Goal: Transaction & Acquisition: Purchase product/service

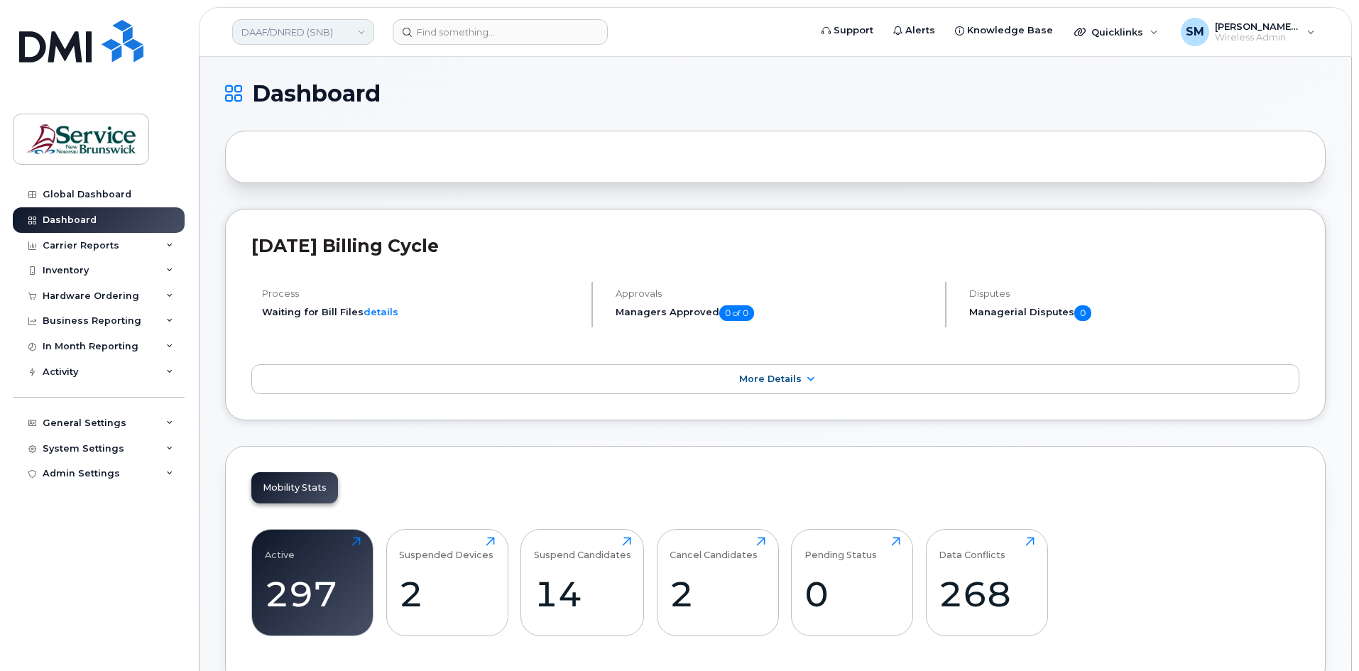
click at [295, 26] on link "DAAF/DNRED (SNB)" at bounding box center [303, 32] width 142 height 26
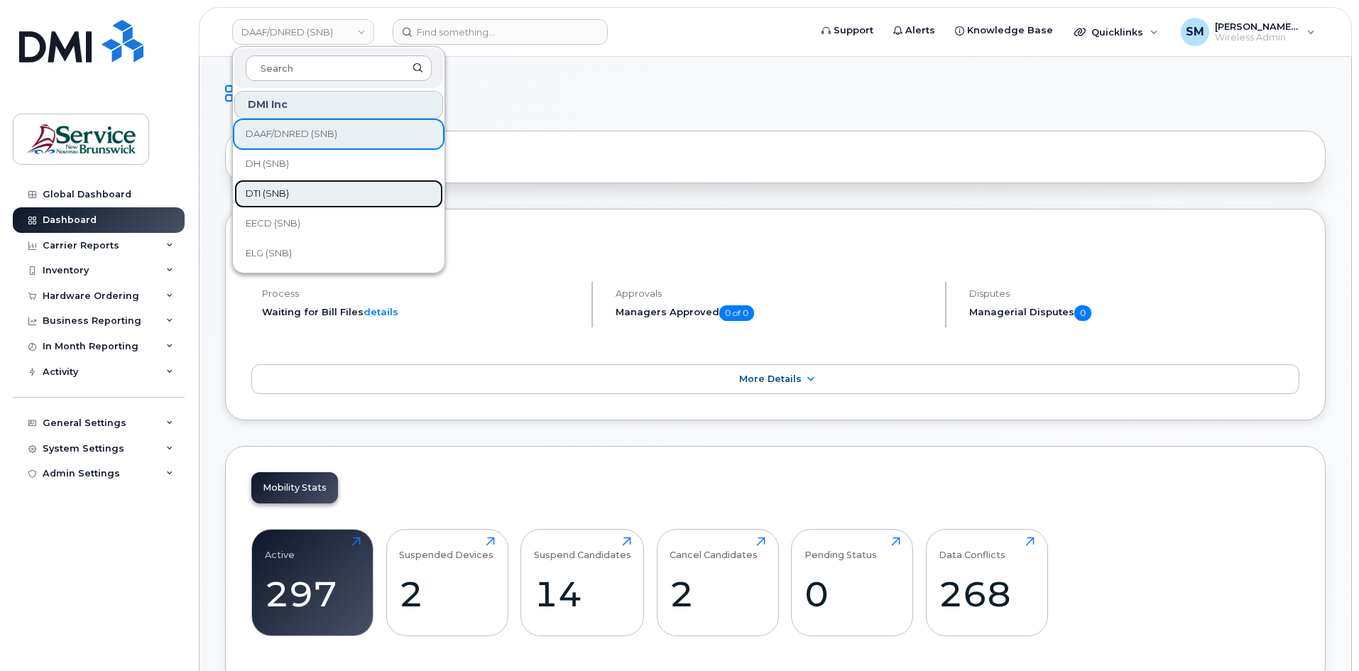
click at [305, 188] on link "DTI (SNB)" at bounding box center [338, 194] width 209 height 28
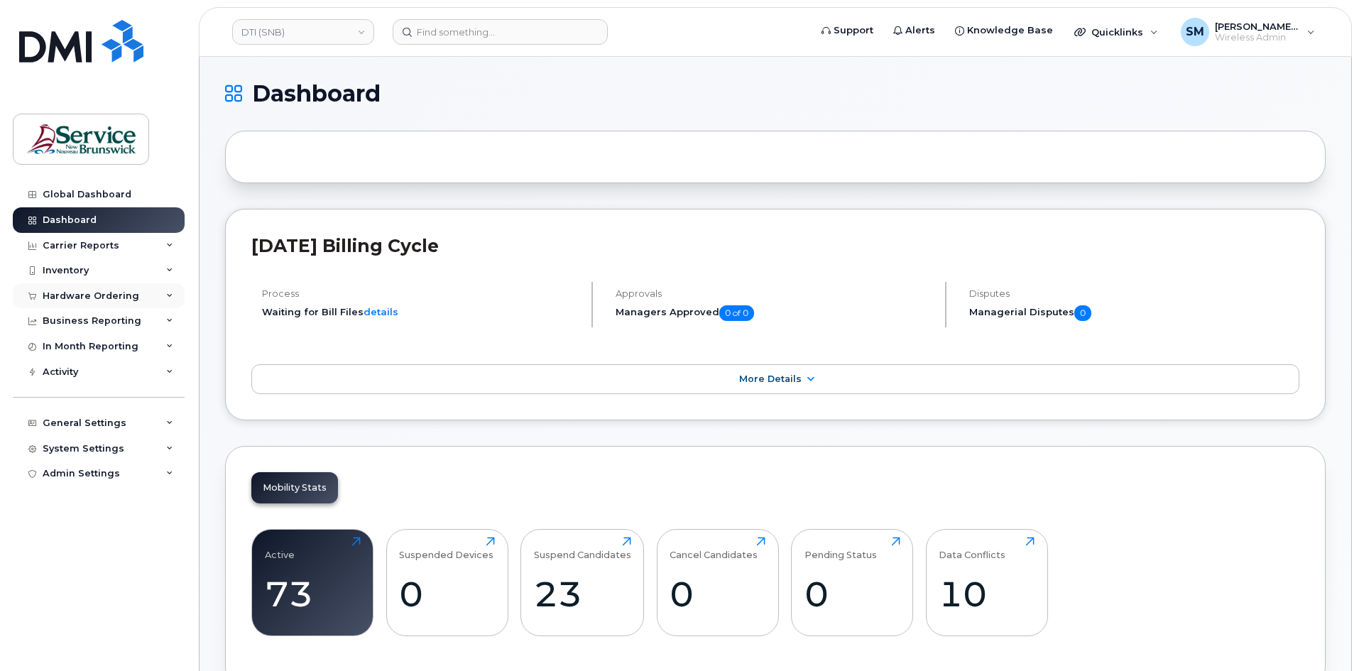
click at [77, 297] on div "Hardware Ordering" at bounding box center [91, 295] width 97 height 11
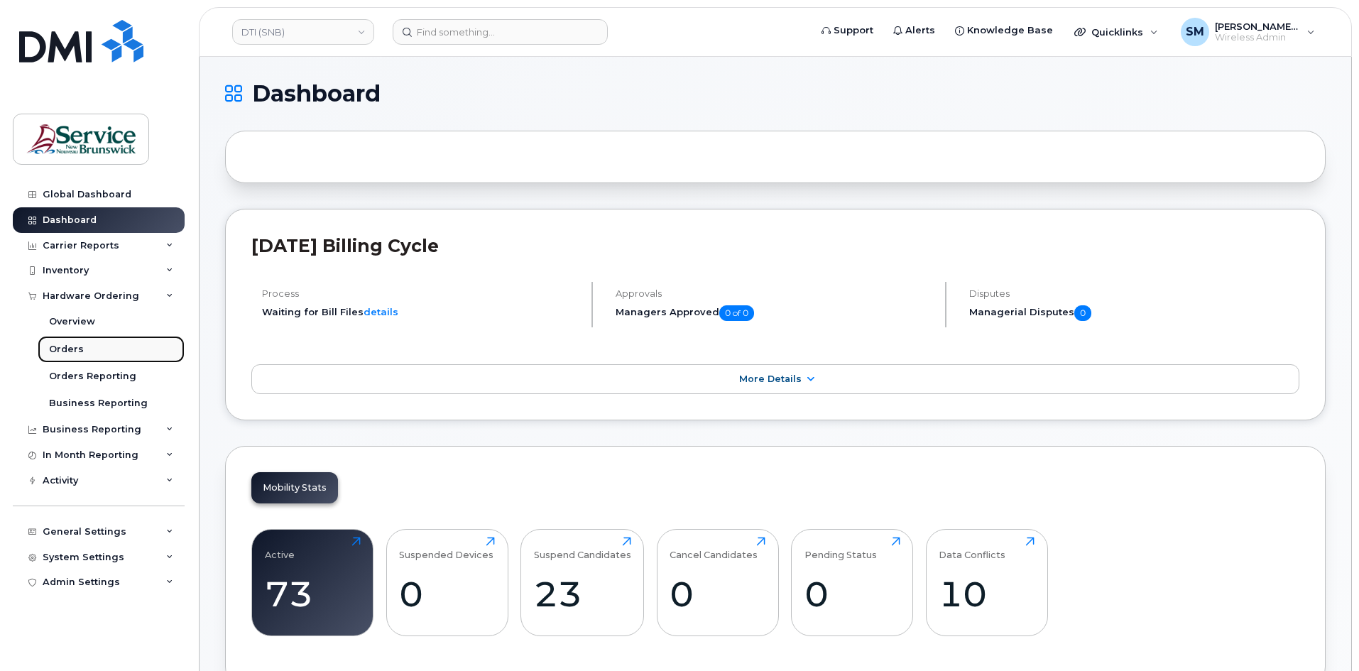
click at [146, 350] on link "Orders" at bounding box center [111, 349] width 147 height 27
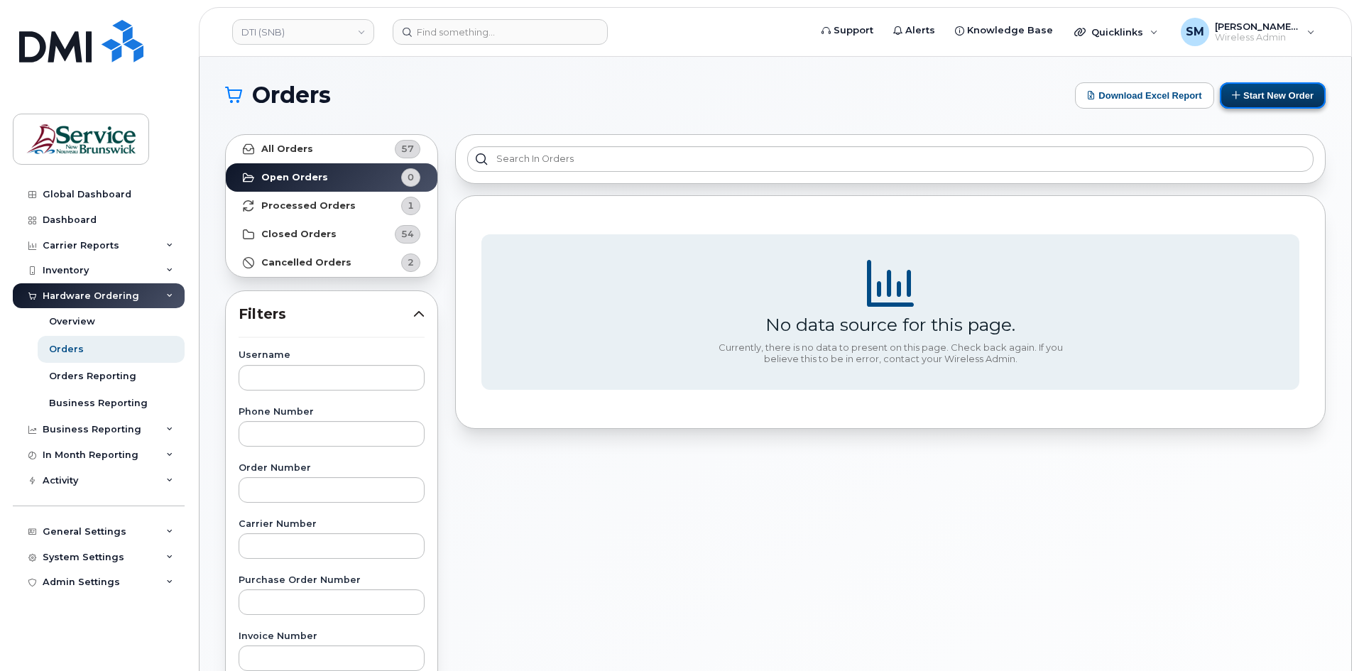
click at [1258, 104] on button "Start New Order" at bounding box center [1273, 95] width 106 height 26
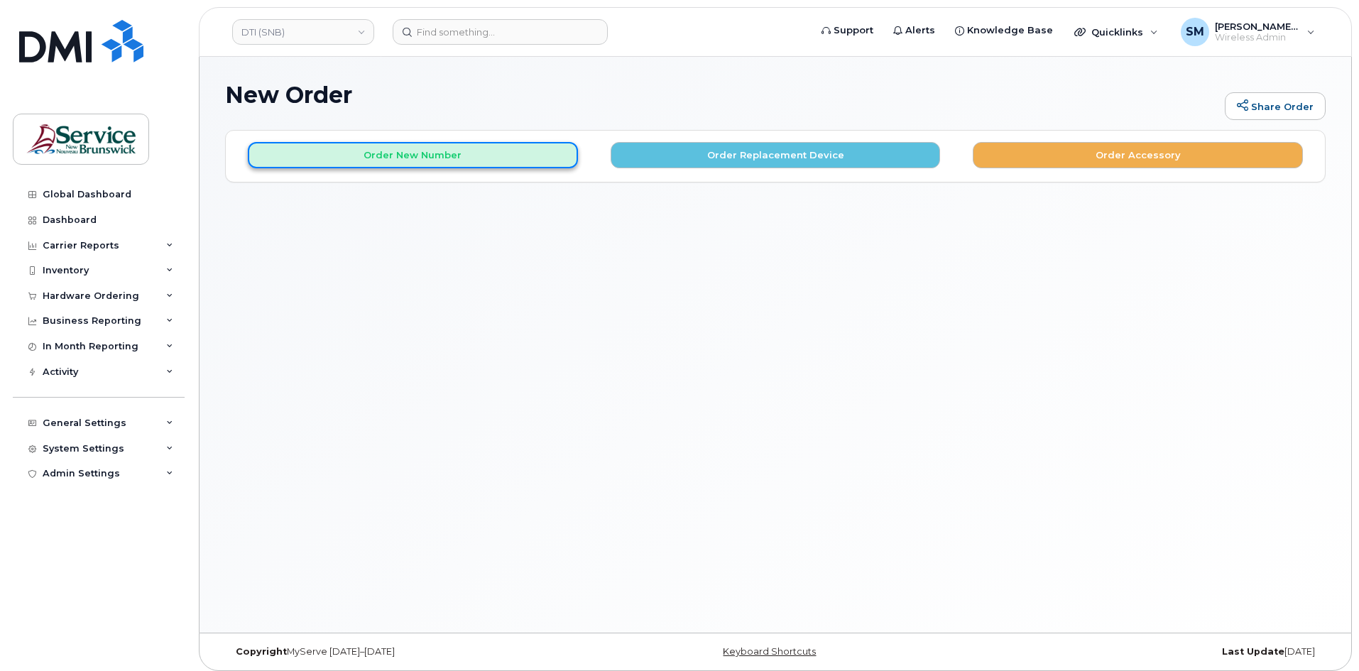
click at [505, 162] on button "Order New Number" at bounding box center [413, 155] width 330 height 26
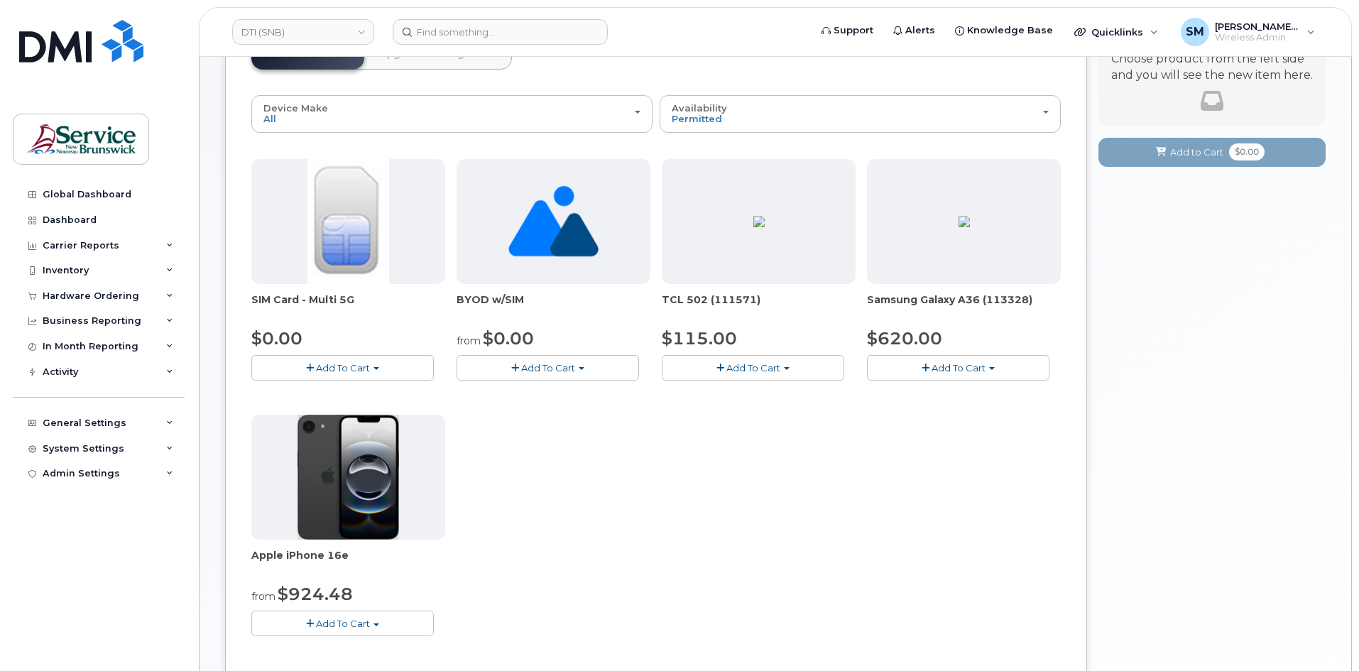
scroll to position [142, 0]
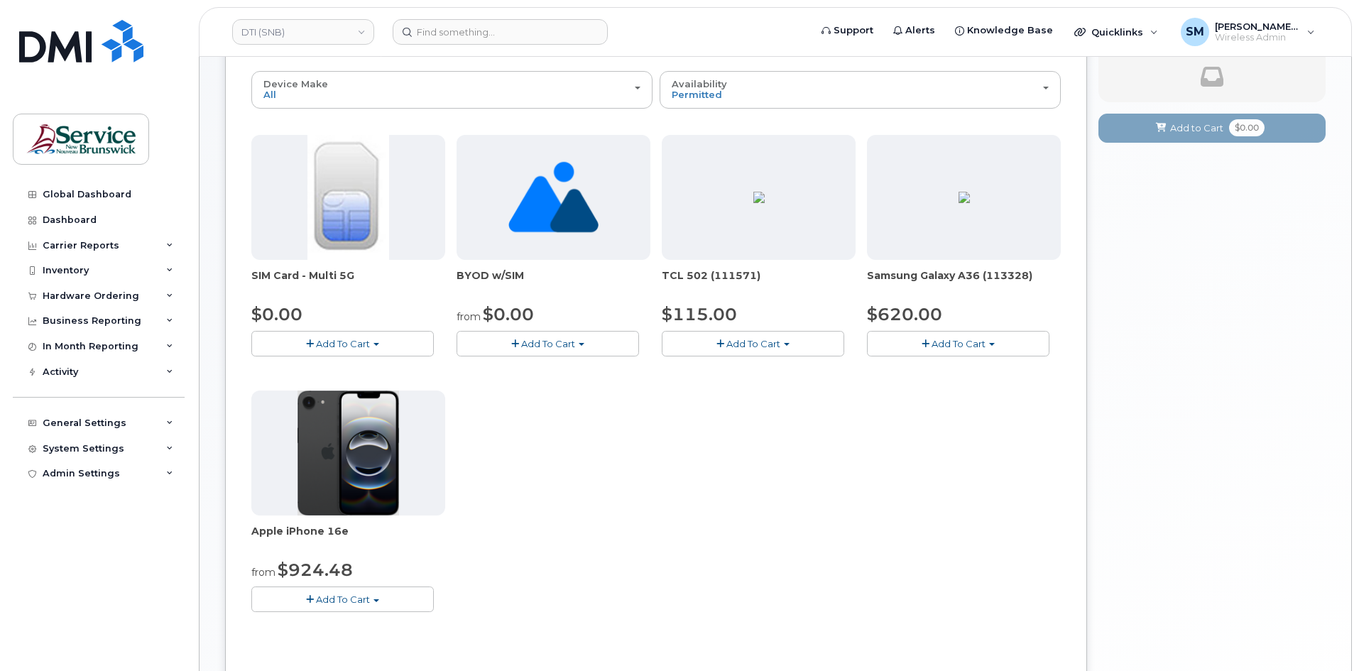
click at [358, 603] on span "Add To Cart" at bounding box center [343, 599] width 54 height 11
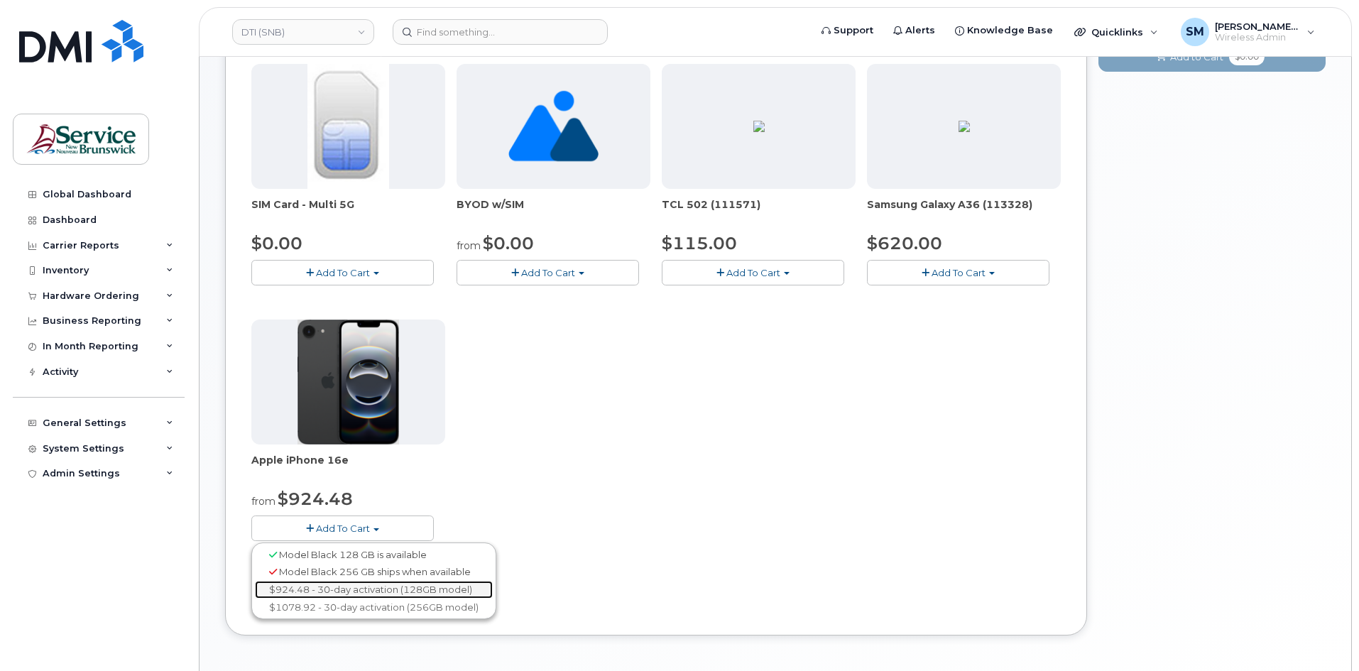
click at [368, 589] on link "$924.48 - 30-day activation (128GB model)" at bounding box center [374, 590] width 238 height 18
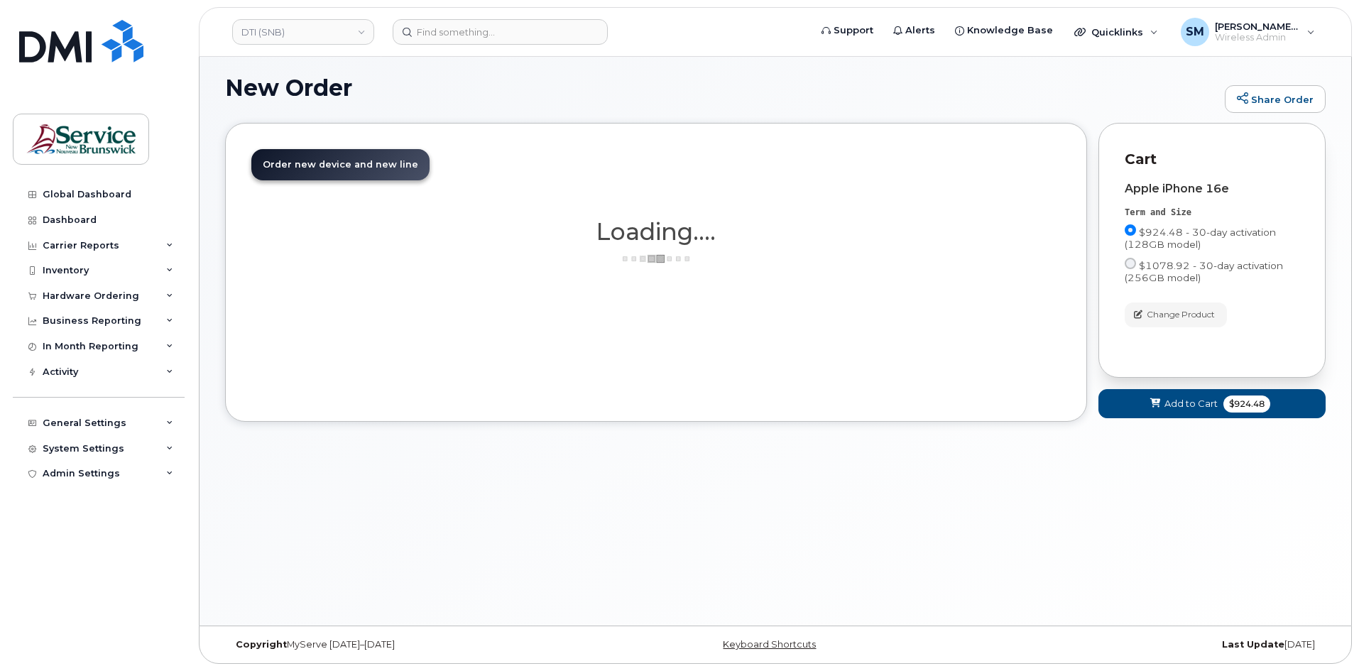
scroll to position [7, 0]
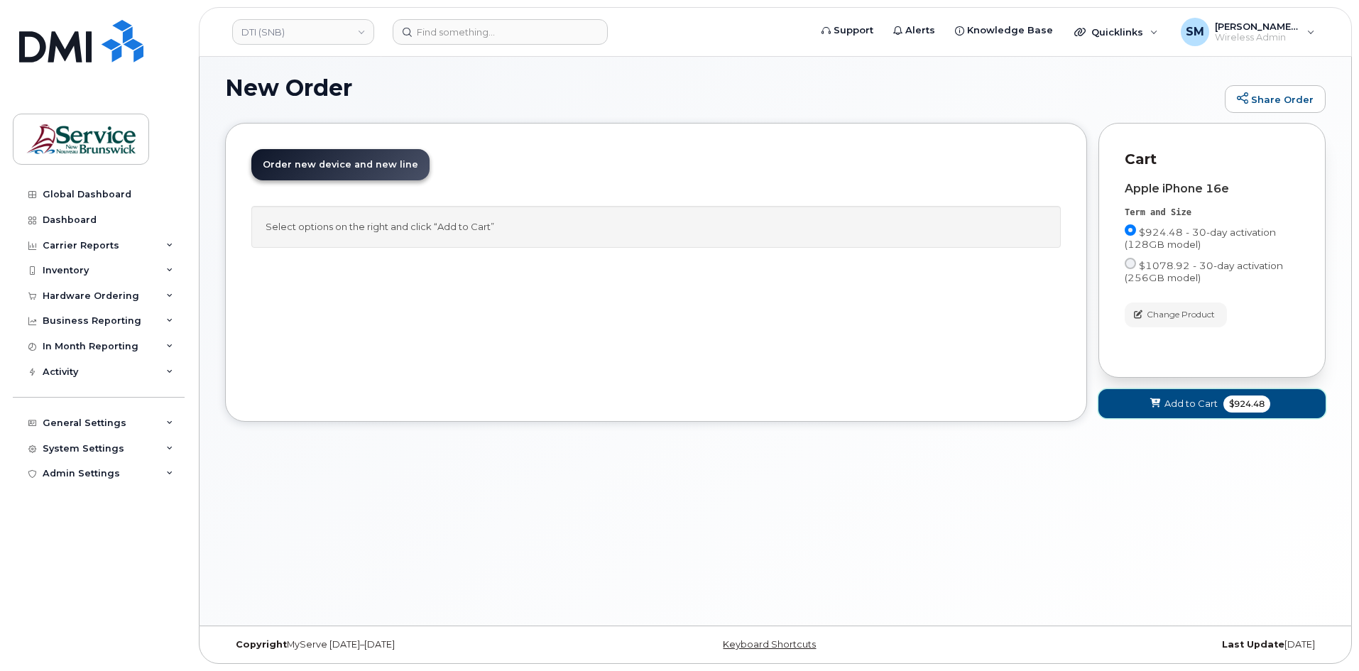
click at [1205, 403] on span "Add to Cart" at bounding box center [1191, 403] width 53 height 13
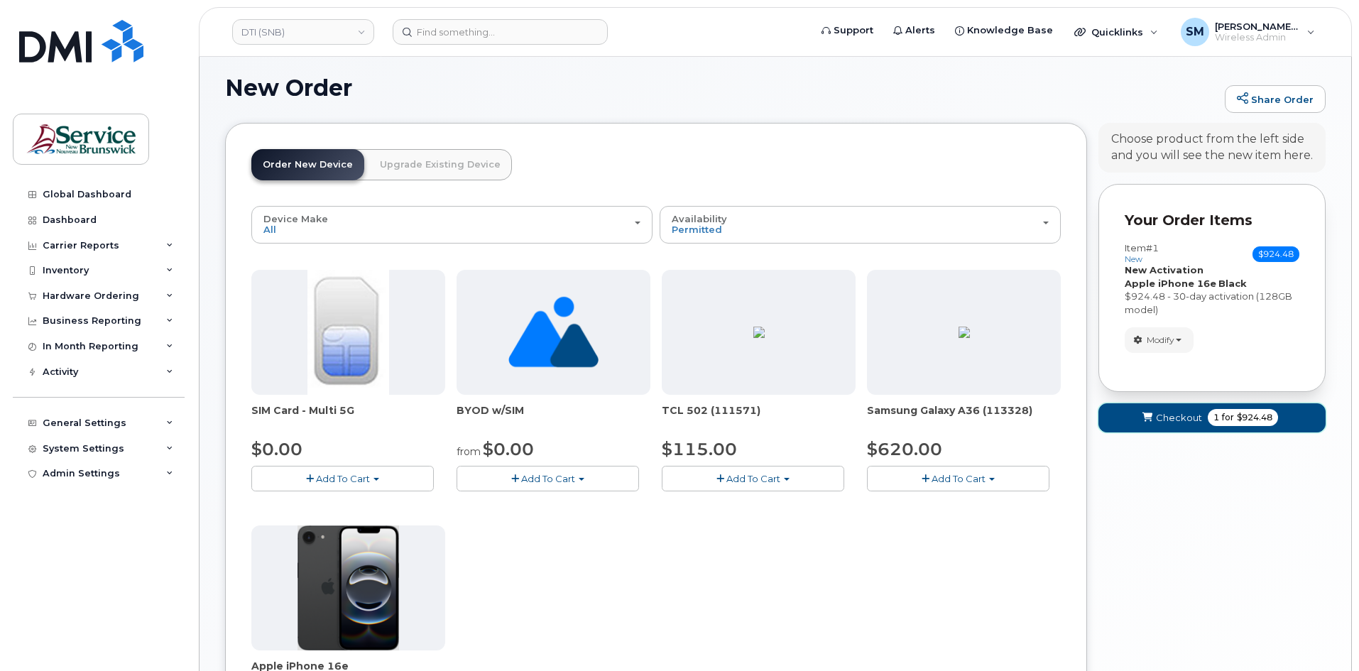
click at [1131, 414] on button "Checkout 1 for $924.48" at bounding box center [1212, 417] width 227 height 29
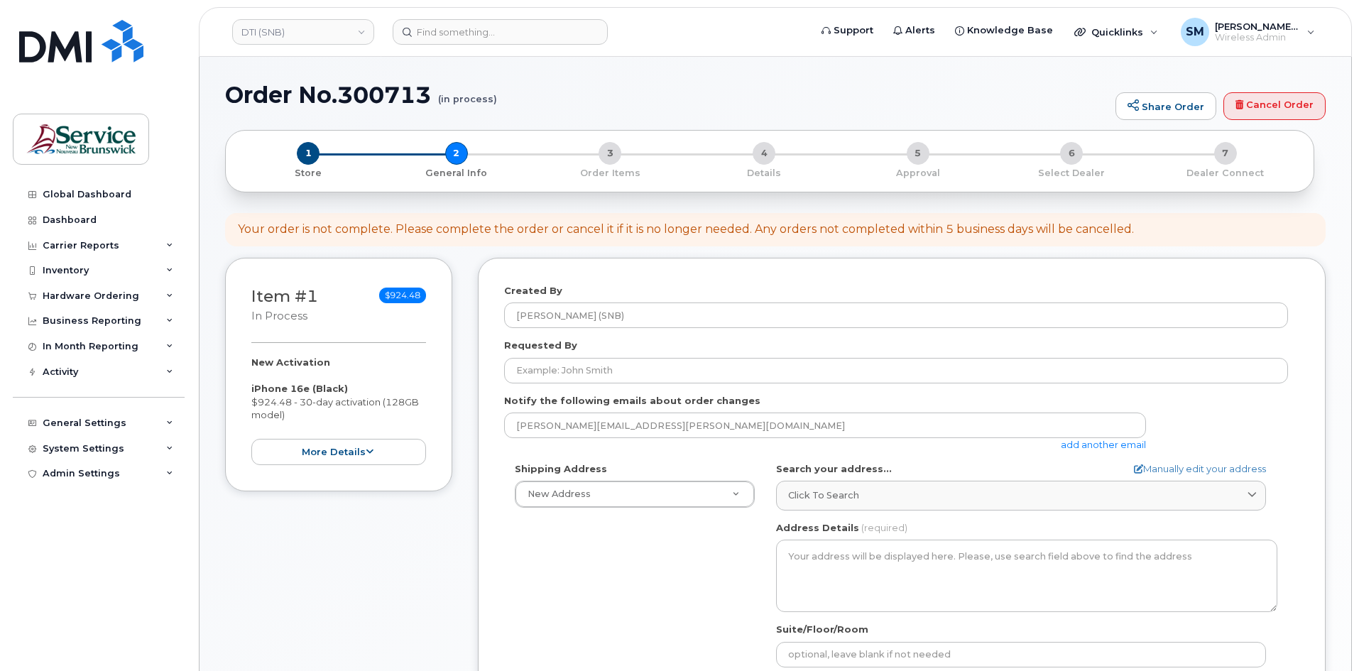
select select
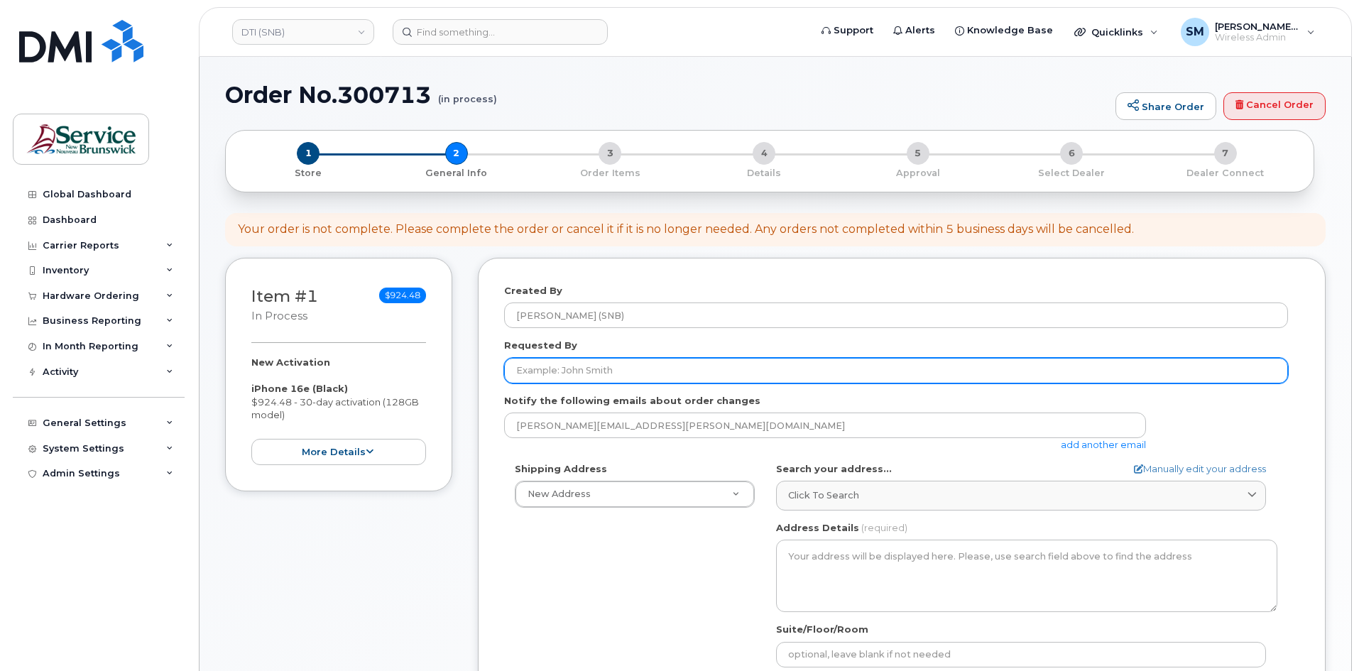
paste input "[PERSON_NAME][EMAIL_ADDRESS][PERSON_NAME][DOMAIN_NAME]"
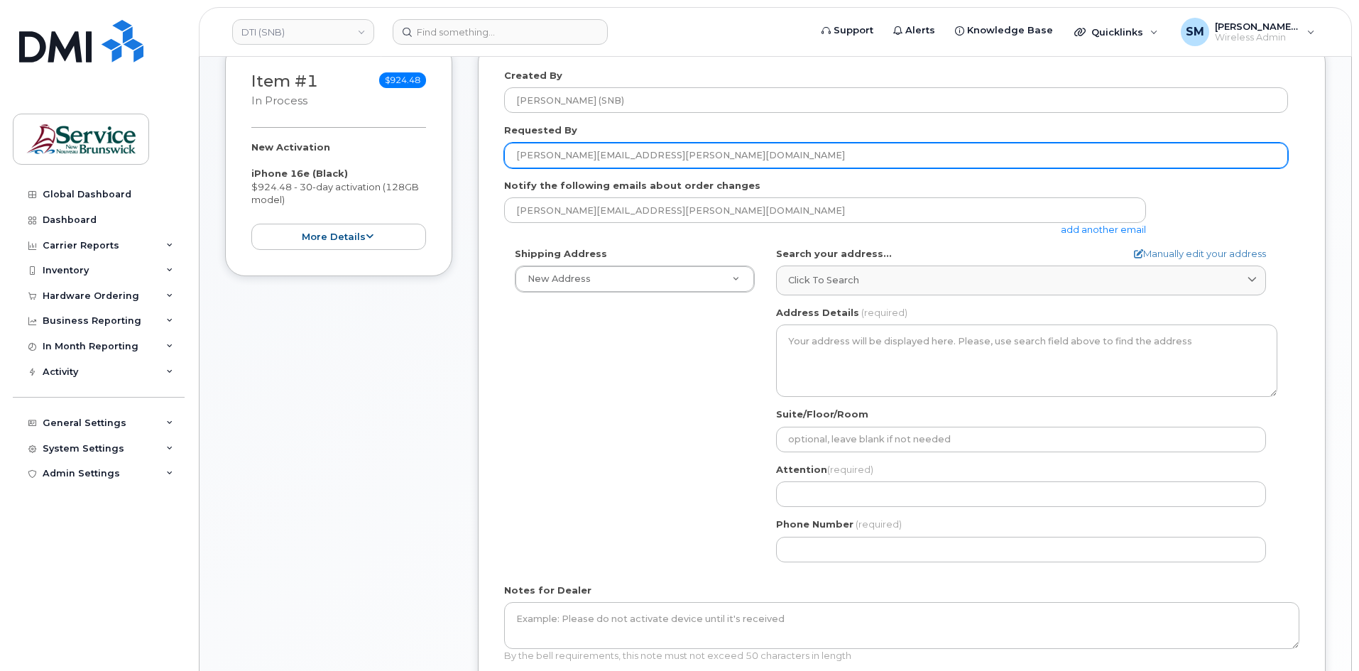
scroll to position [284, 0]
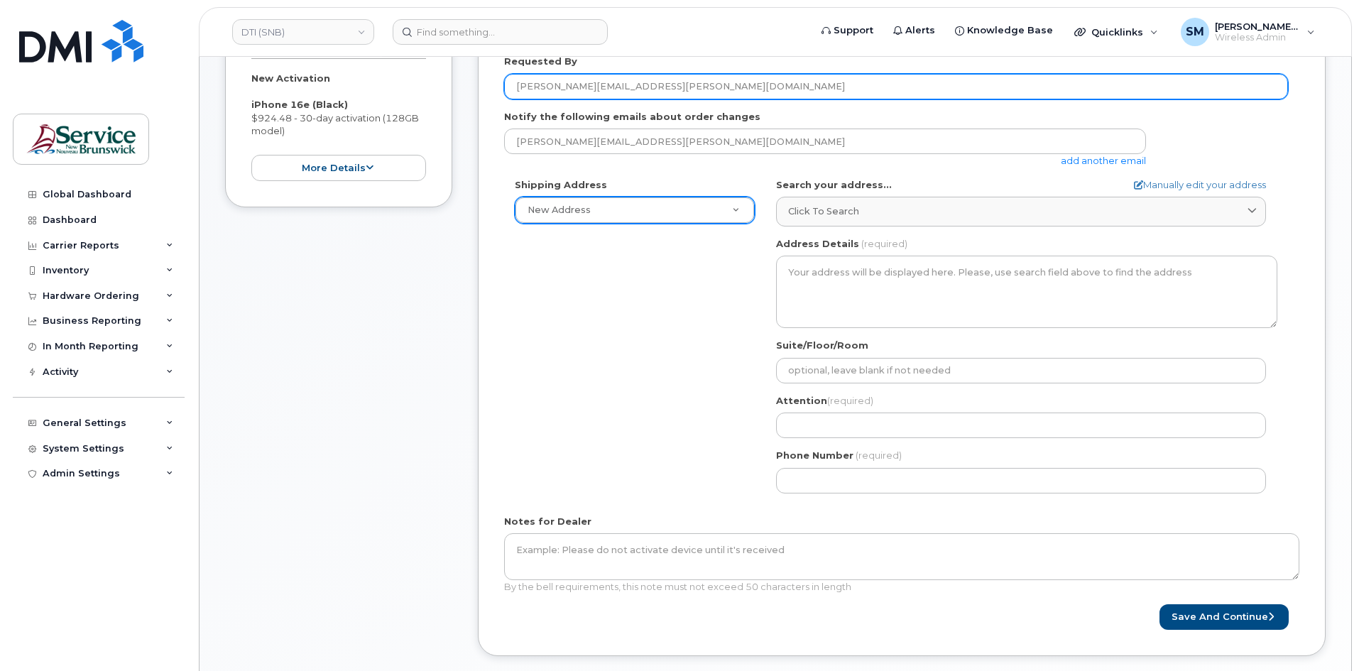
type input "[PERSON_NAME][EMAIL_ADDRESS][PERSON_NAME][DOMAIN_NAME]"
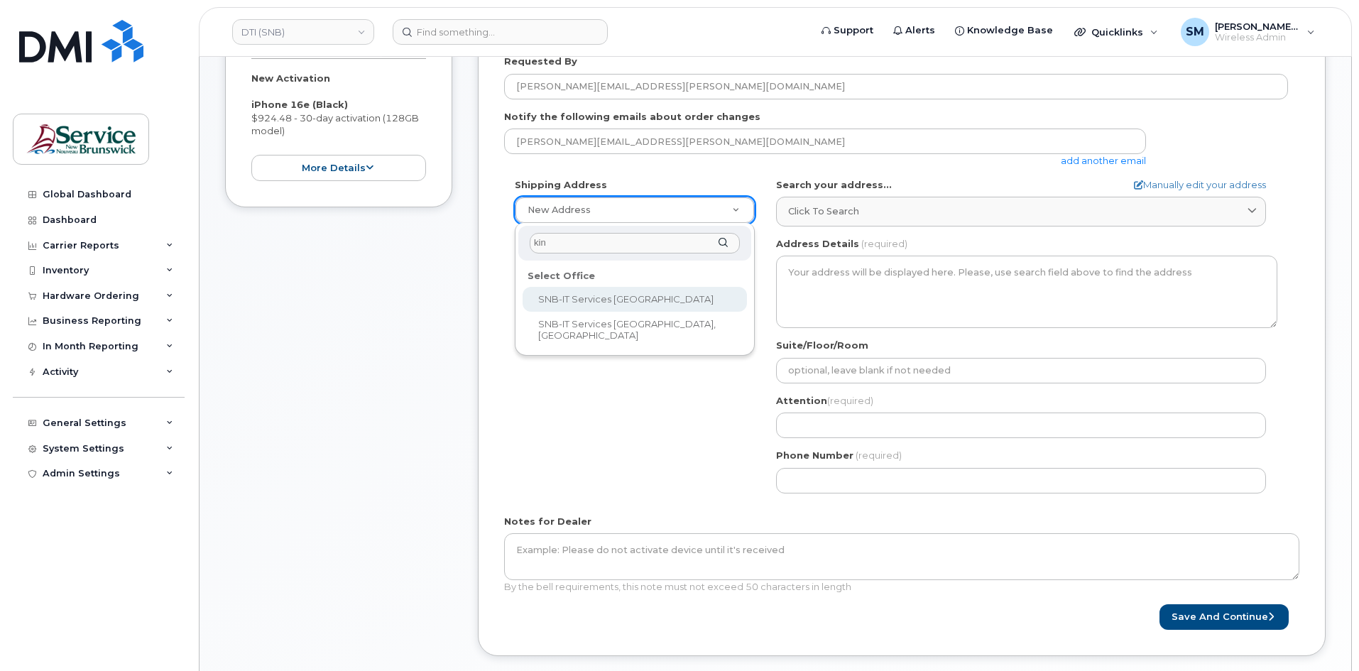
type input "kin"
select select
type textarea "15 King Sq N Saint John New Brunswick E2L 1E6"
type input "[PERSON_NAME]"
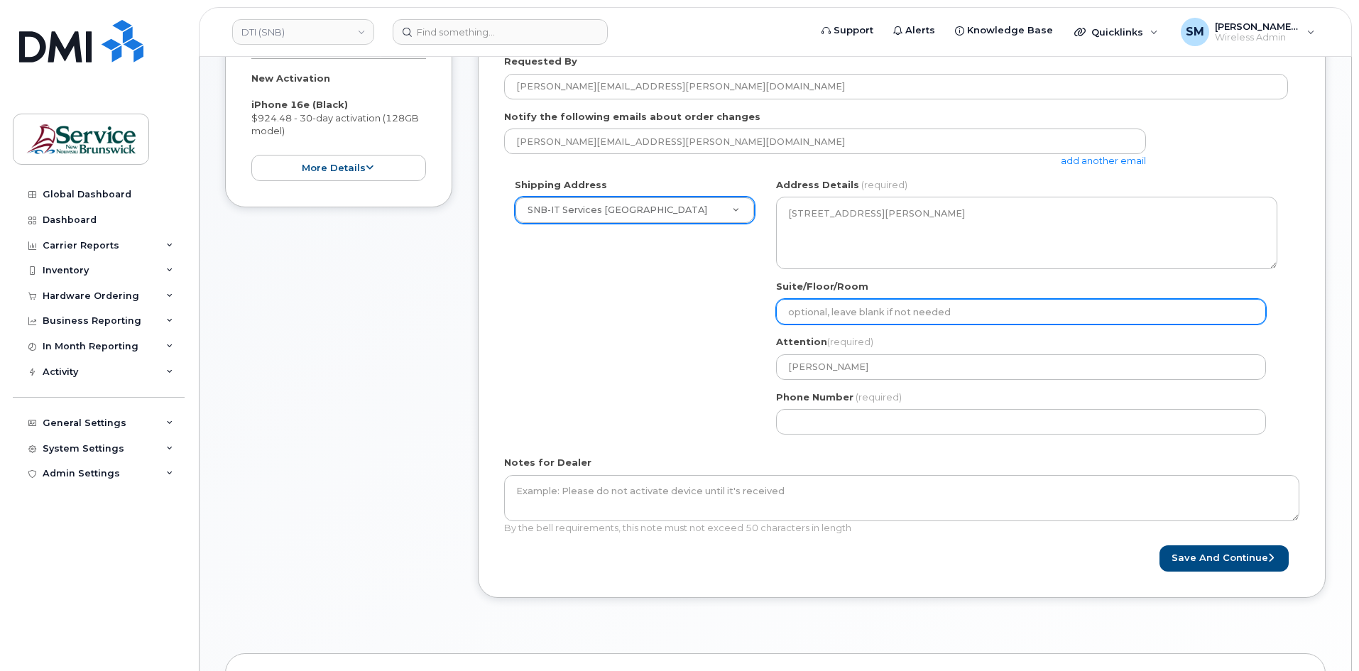
click at [805, 309] on input "Suite/Floor/Room" at bounding box center [1021, 312] width 490 height 26
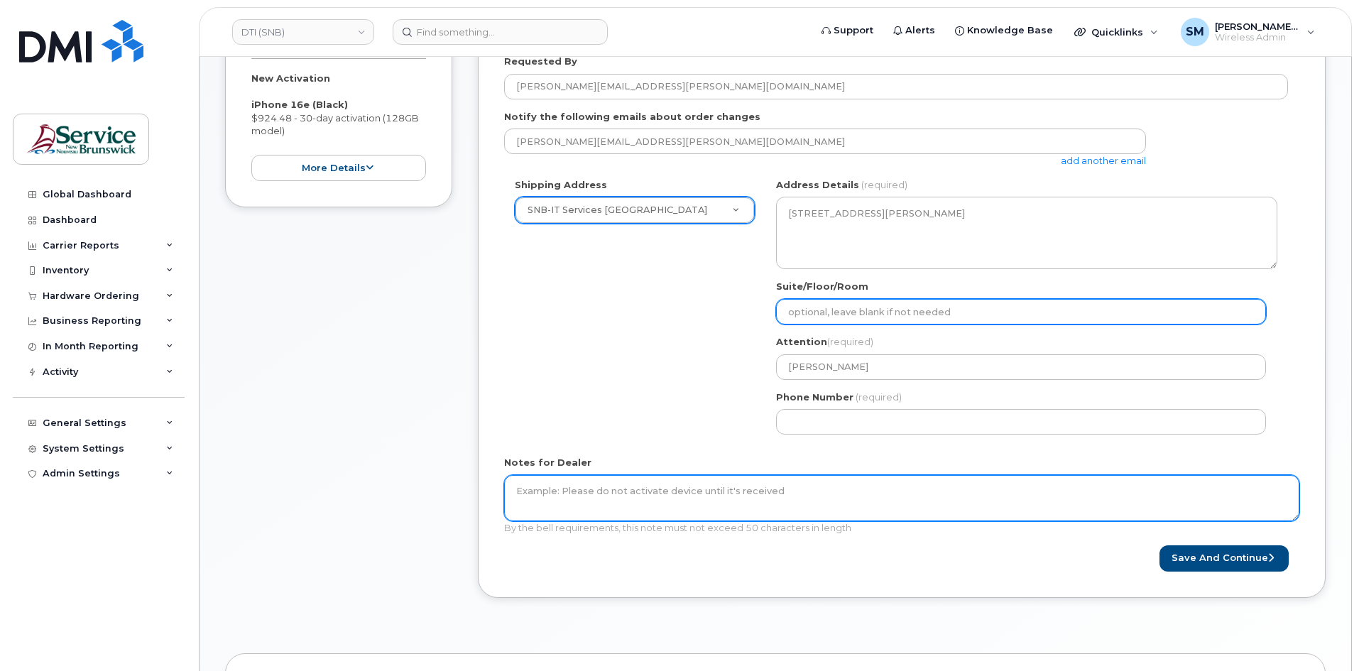
paste input "WO0000000488435"
select select
type input "WO0000000488435"
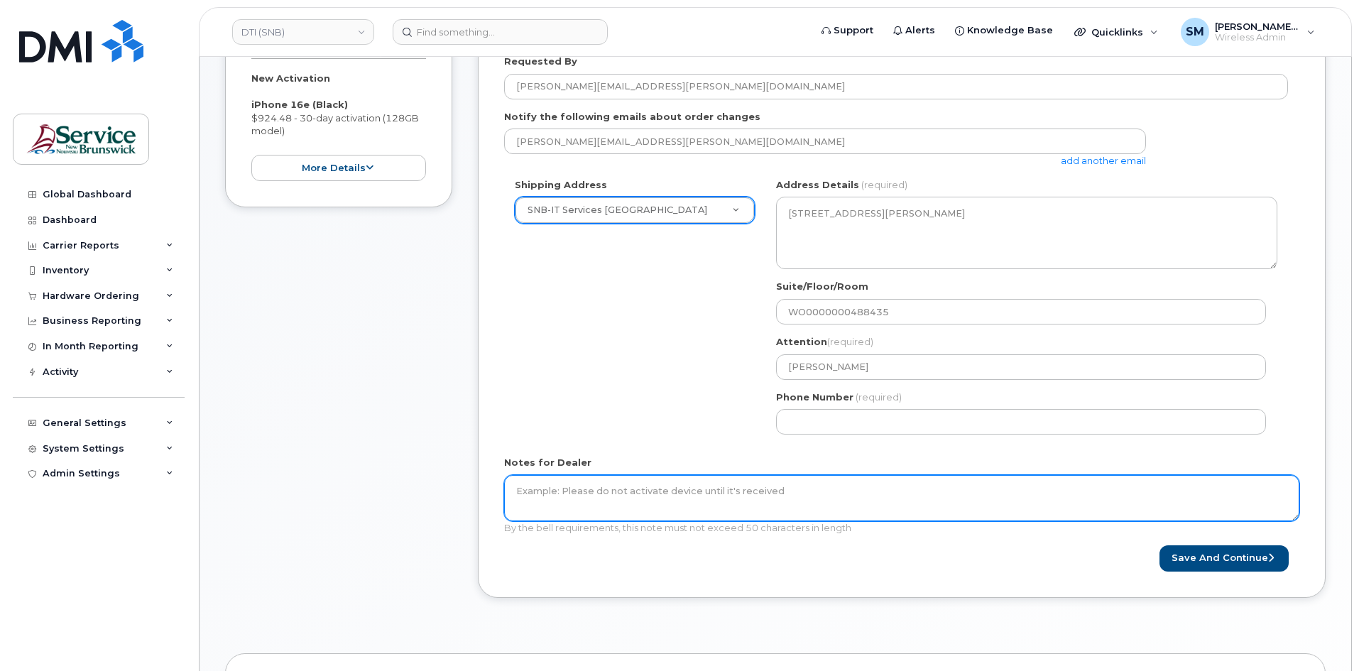
click at [780, 491] on textarea "Notes for Dealer" at bounding box center [901, 498] width 795 height 47
paste textarea "WO0000000488435"
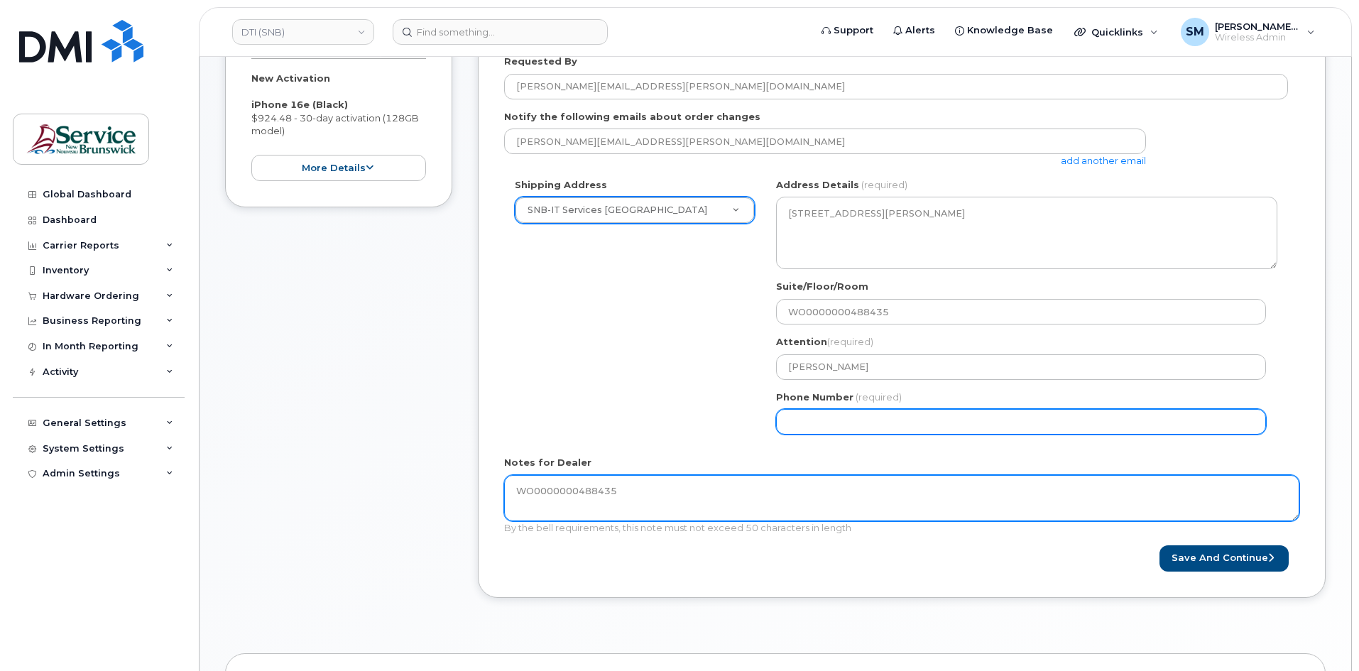
type textarea "WO0000000488435"
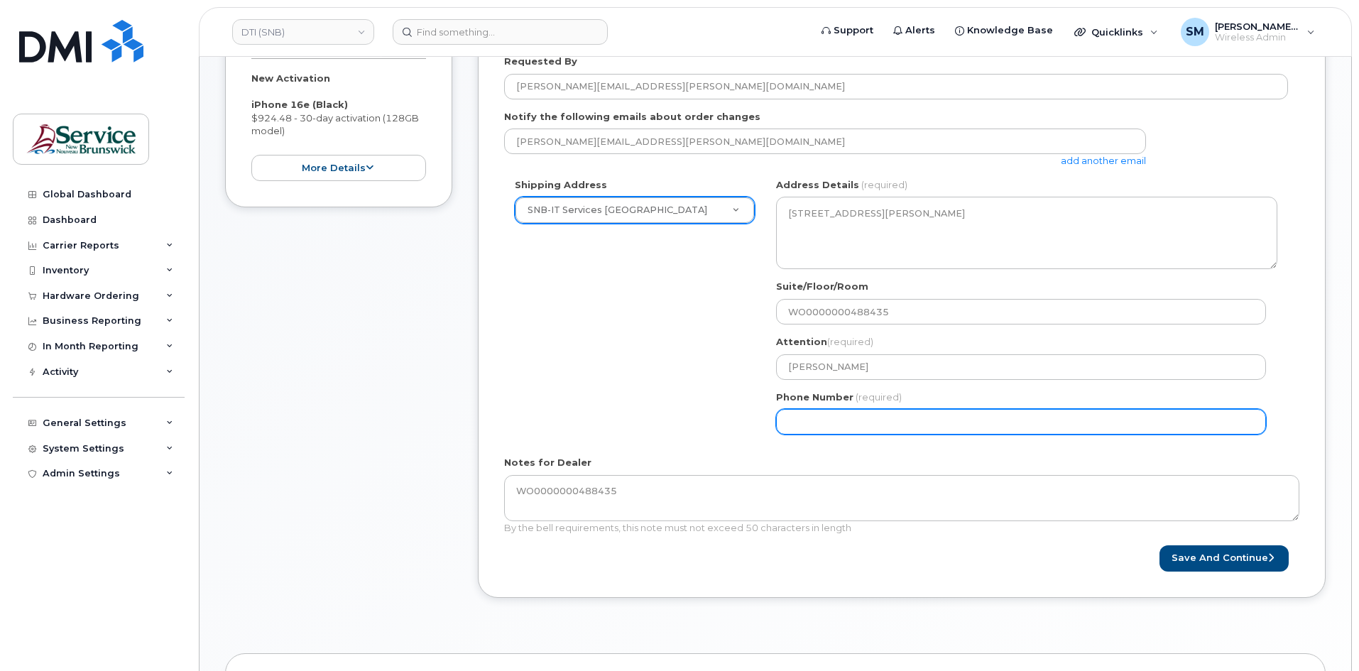
click at [1024, 413] on input "Phone Number" at bounding box center [1021, 422] width 490 height 26
select select
type input "506639633"
select select
type input "5066396338"
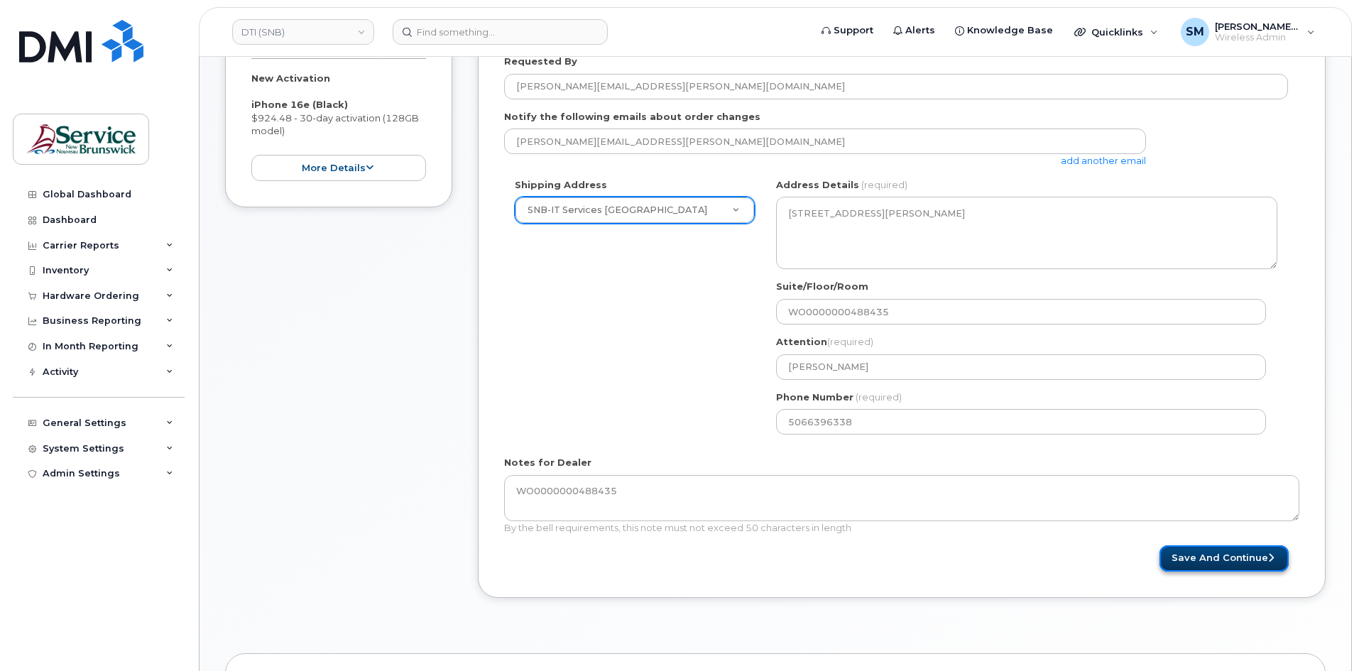
click at [1225, 555] on button "Save and Continue" at bounding box center [1224, 558] width 129 height 26
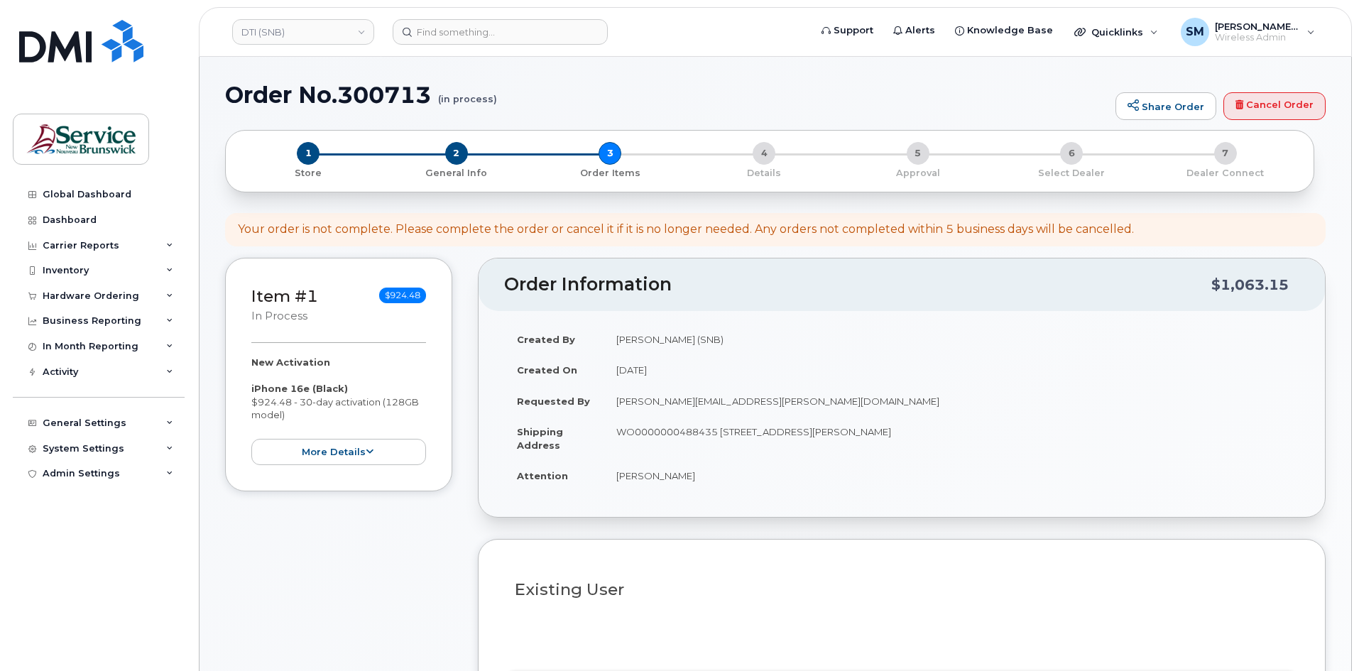
select select
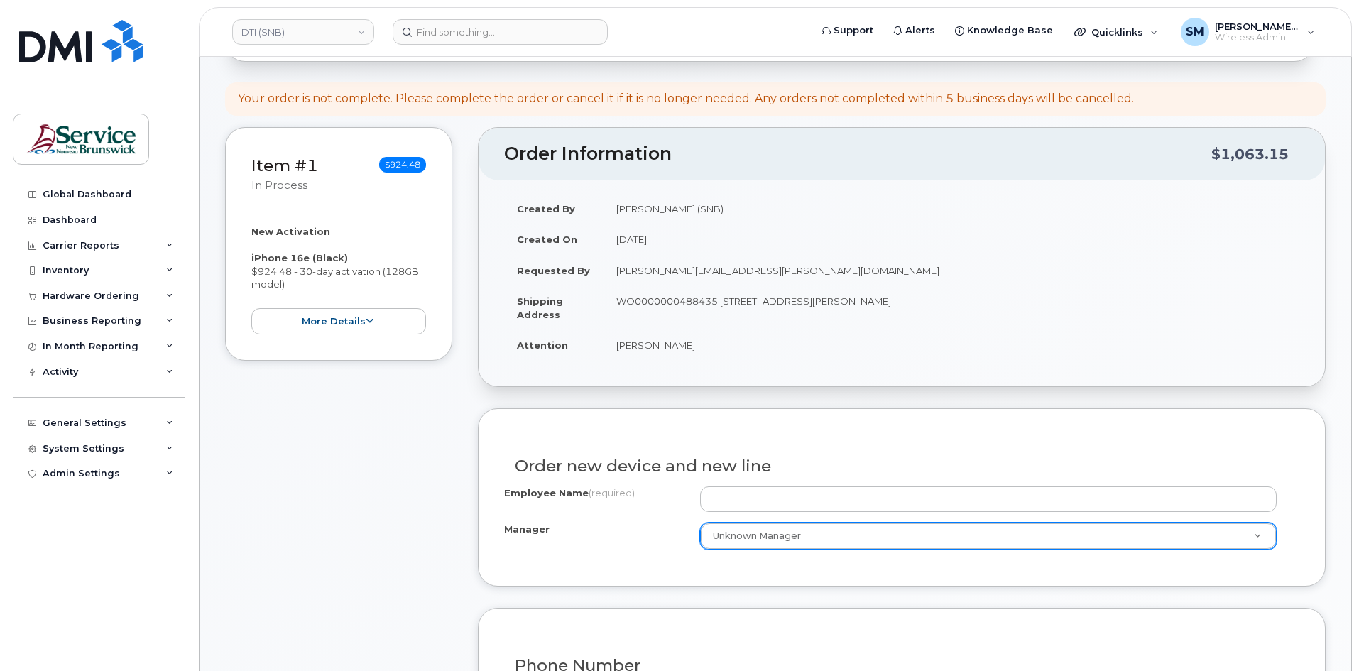
scroll to position [142, 0]
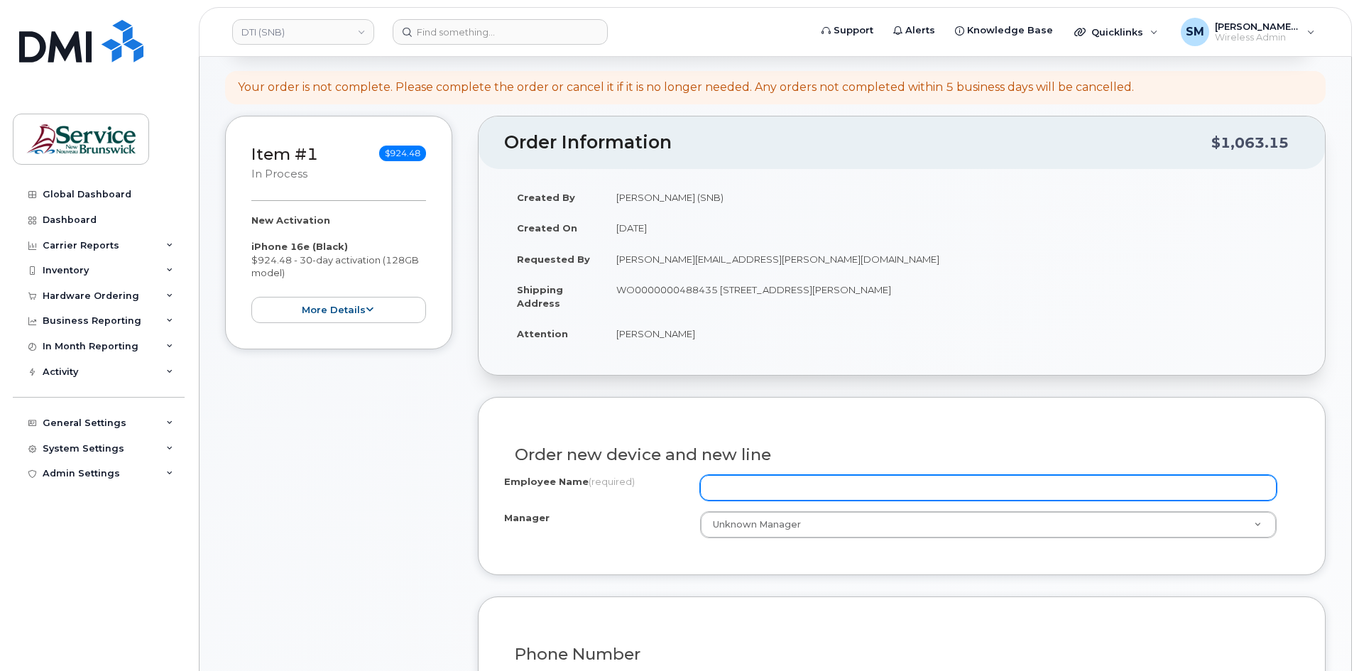
click at [756, 487] on input "Employee Name (required)" at bounding box center [988, 488] width 577 height 26
paste input "[PERSON_NAME]"
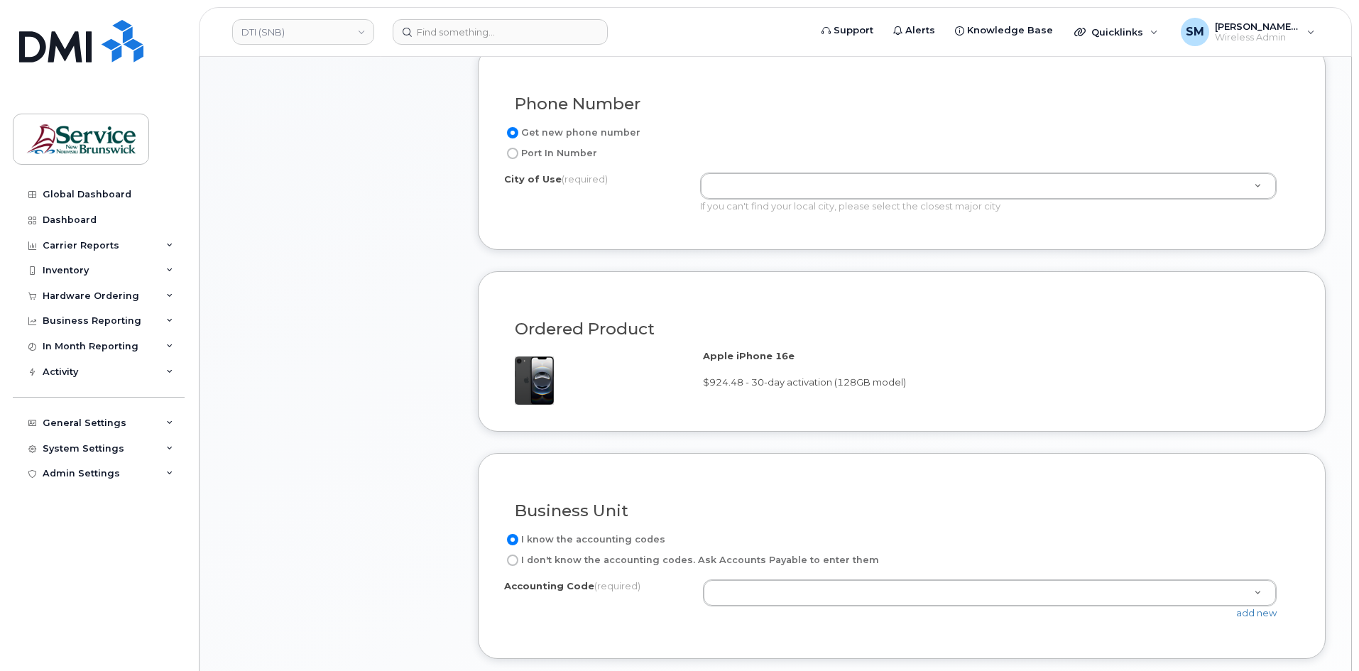
scroll to position [781, 0]
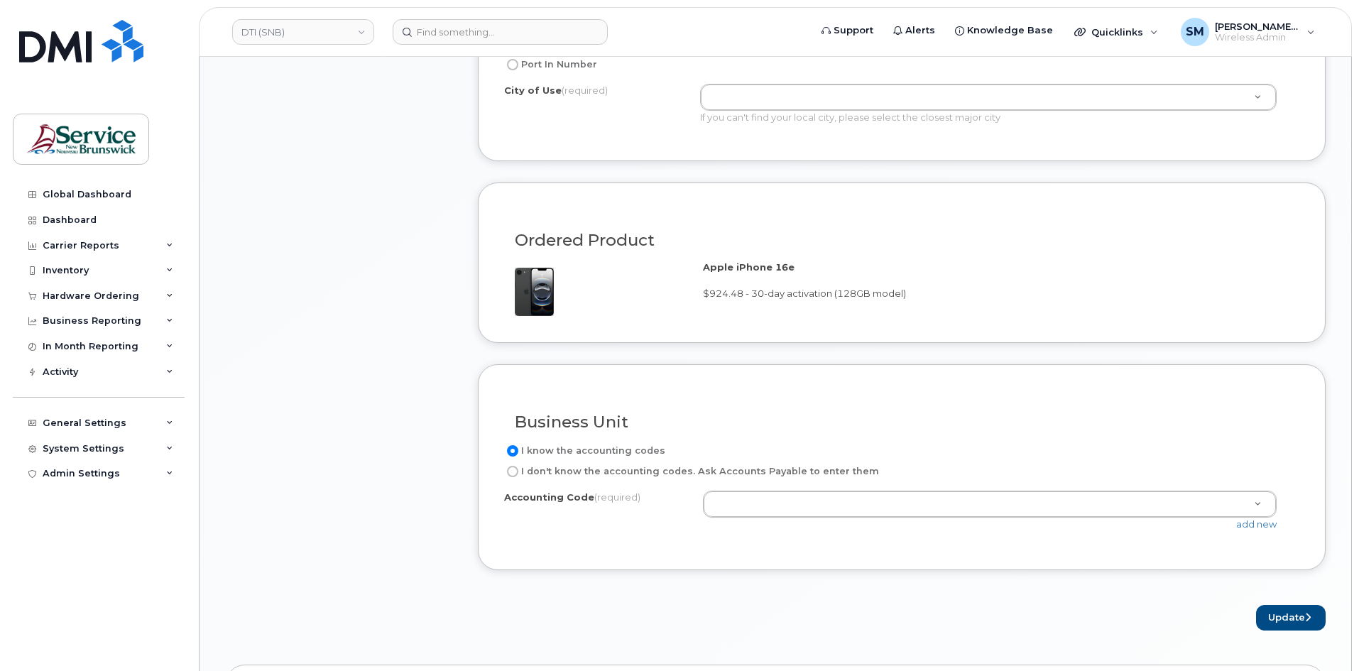
type input "[PERSON_NAME]"
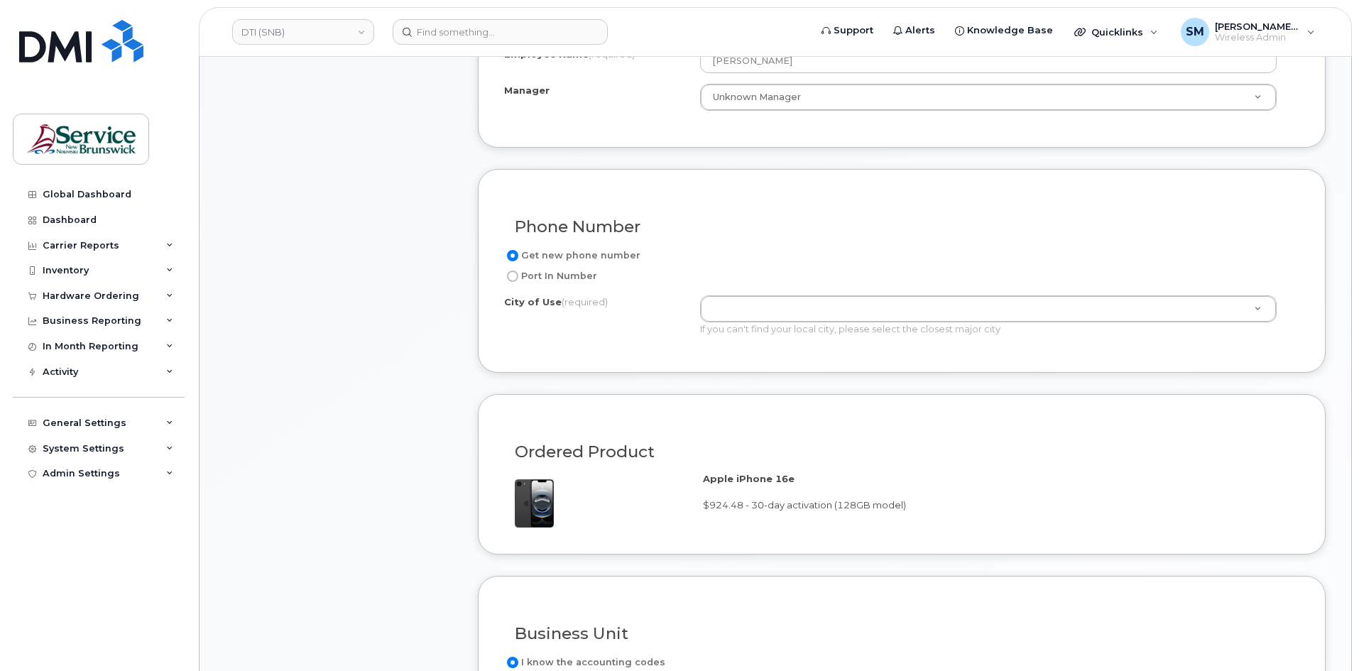
scroll to position [568, 0]
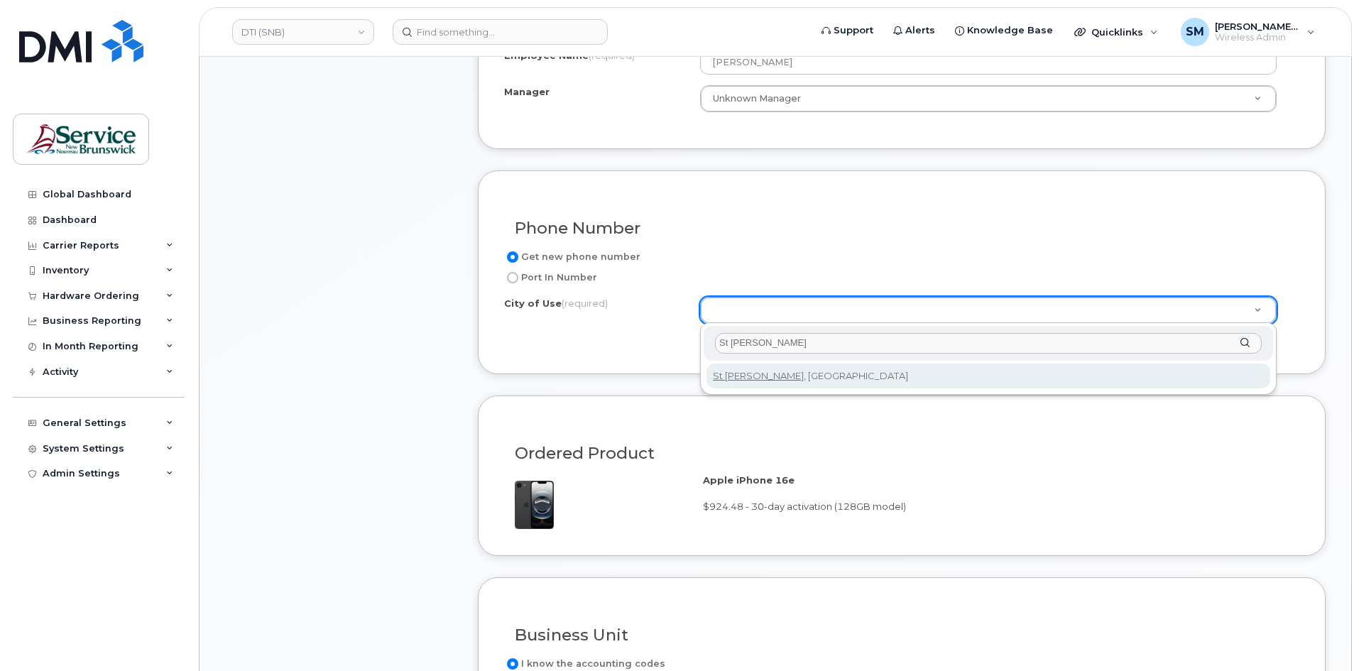
type input "St Stephen"
type input "2133"
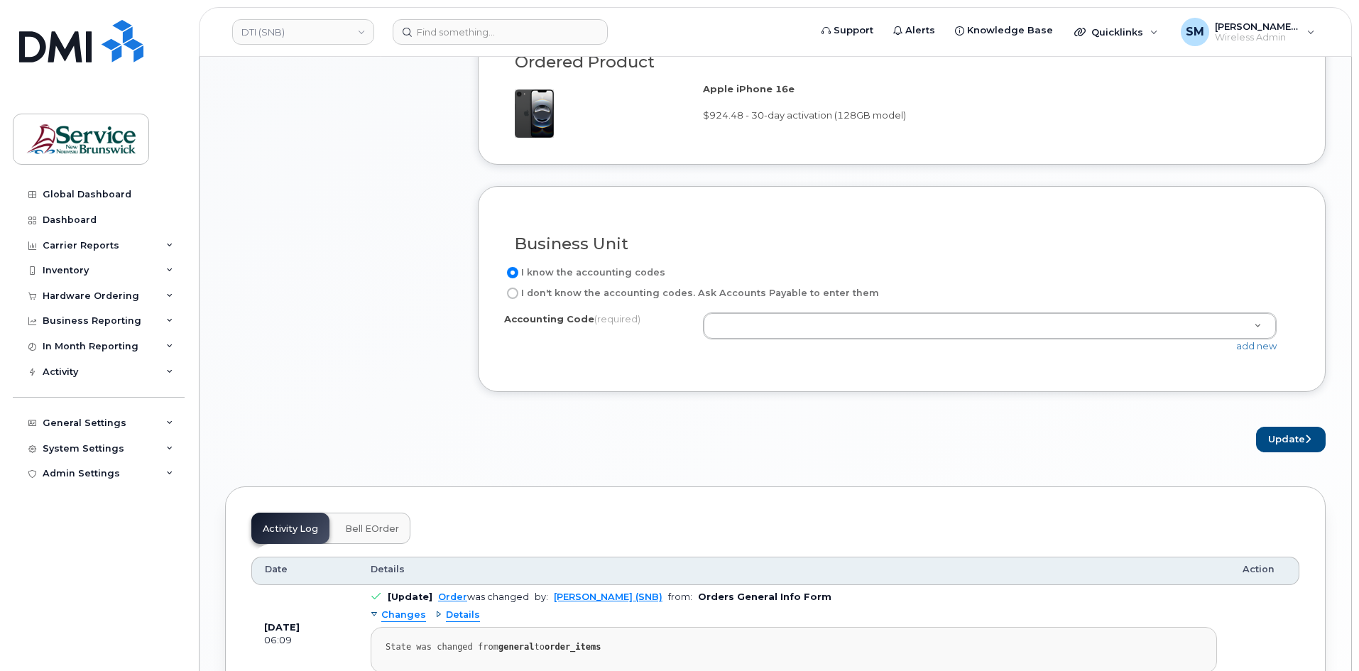
scroll to position [994, 0]
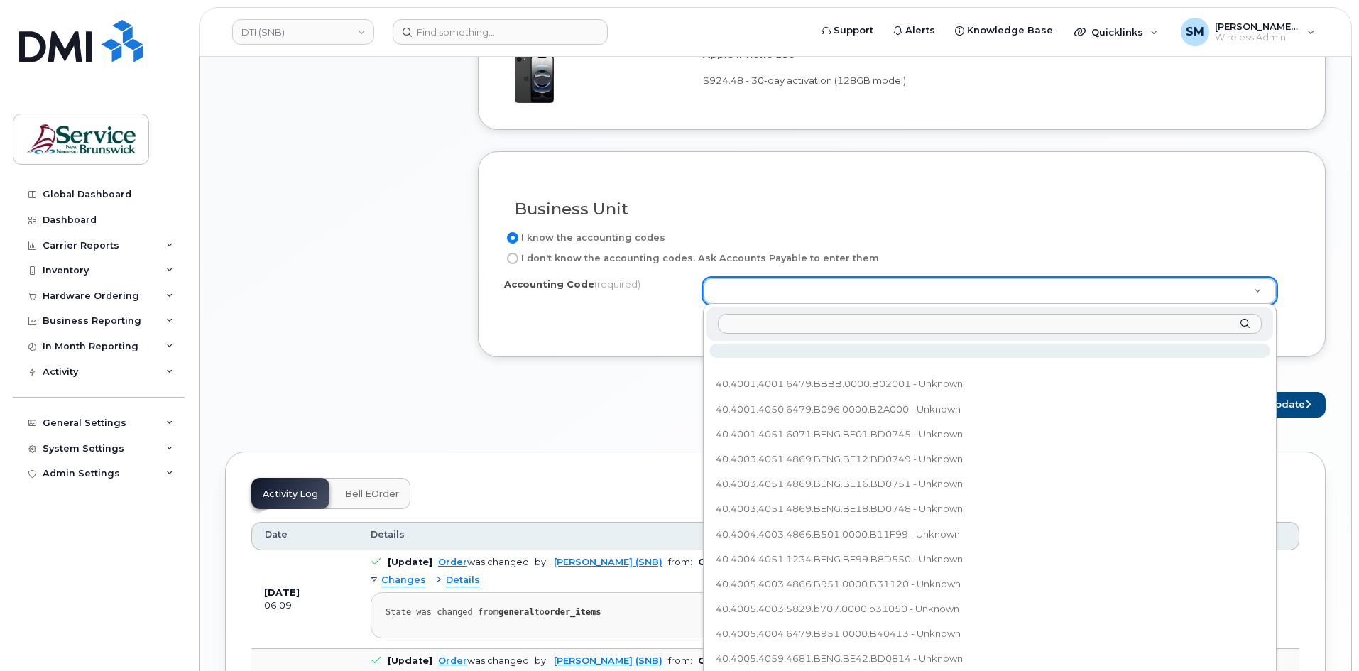
type input "40.4004.4003.4866.B900.0000.B30213"
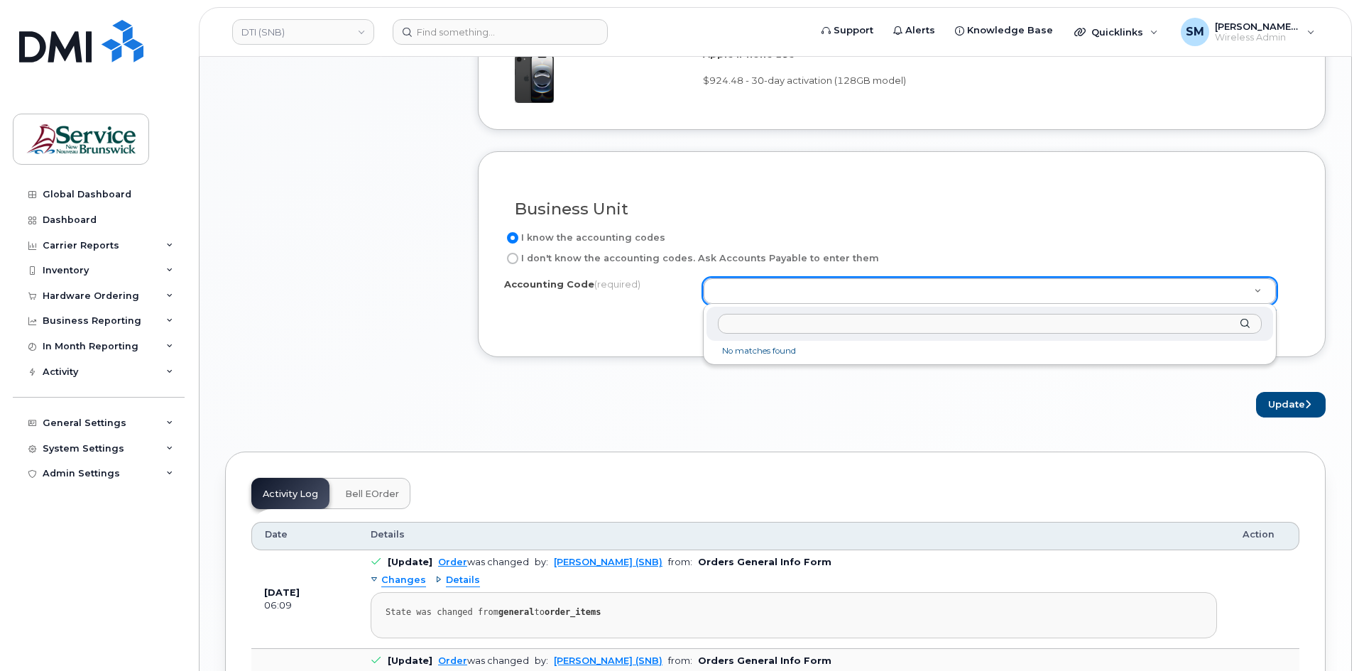
drag, startPoint x: 1313, startPoint y: 295, endPoint x: 1308, endPoint y: 301, distance: 7.5
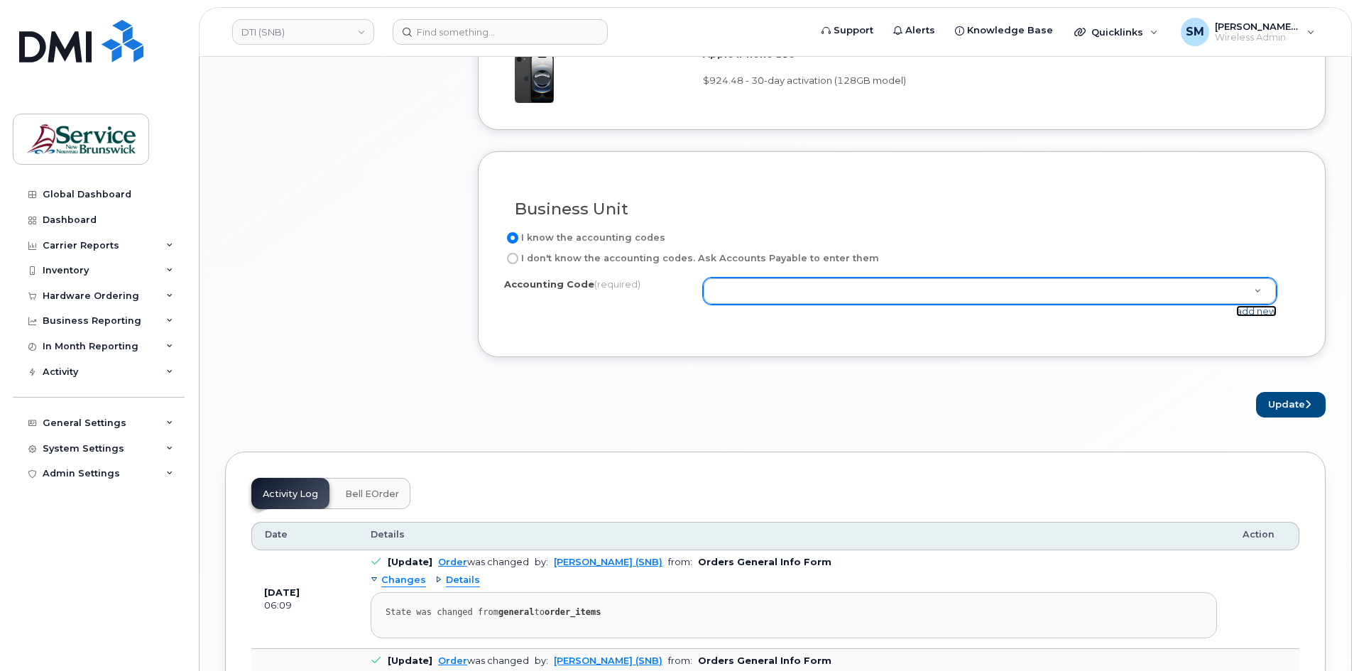
click at [1263, 315] on link "add new" at bounding box center [1256, 310] width 40 height 11
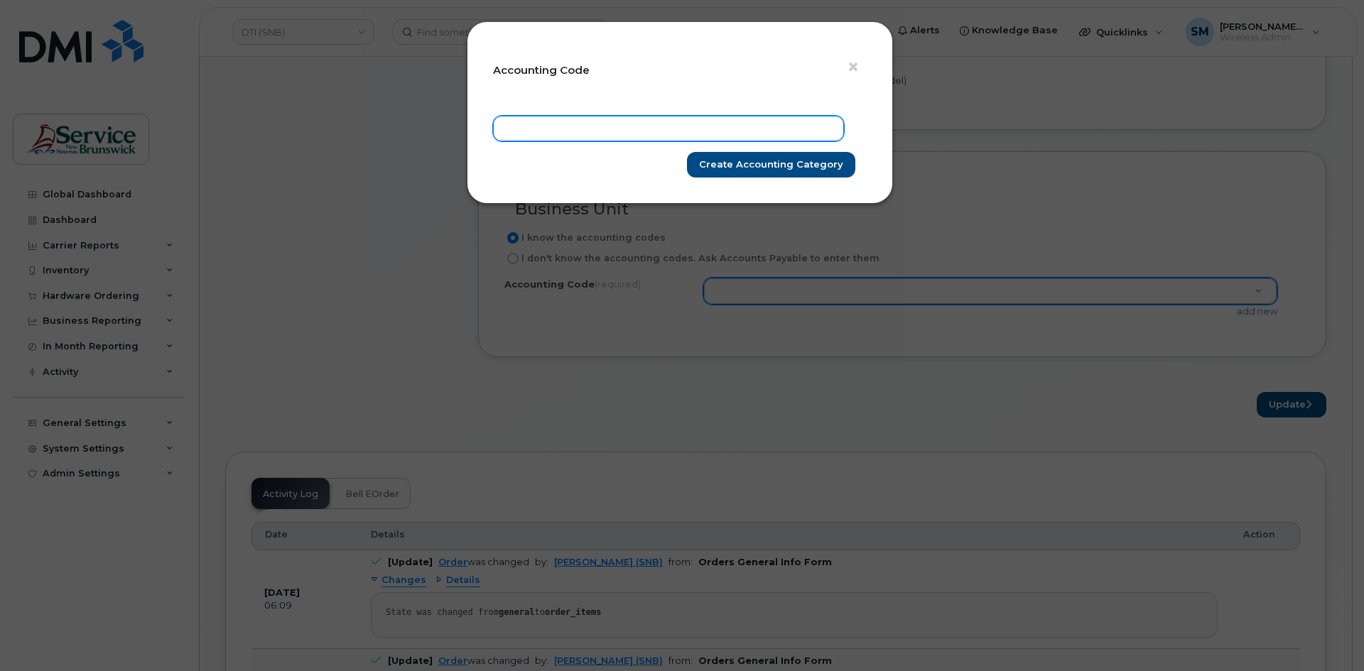
paste input "40.4004.4003.4866.B900.0000.B30213"
type input "40.4004.4003.4866.B900.0000.B30213"
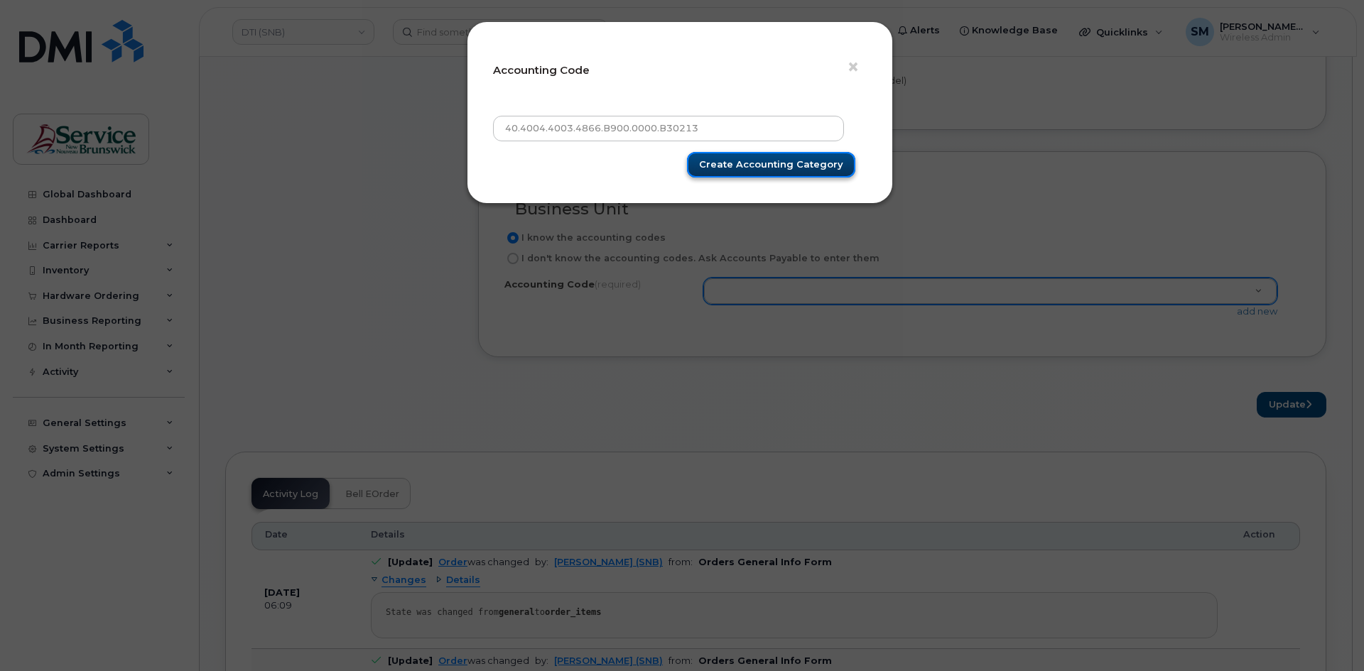
click at [821, 170] on input "Create Accounting category" at bounding box center [771, 165] width 168 height 26
type input "Create Accounting category"
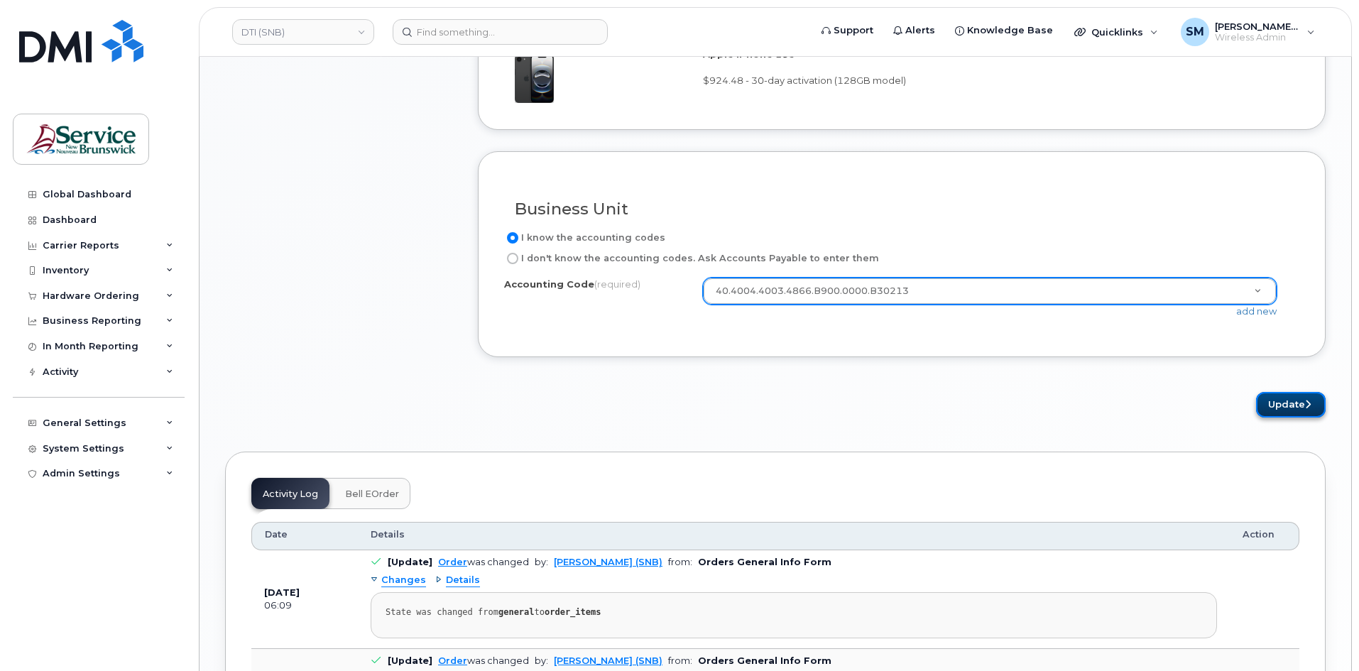
click at [1294, 393] on button "Update" at bounding box center [1291, 405] width 70 height 26
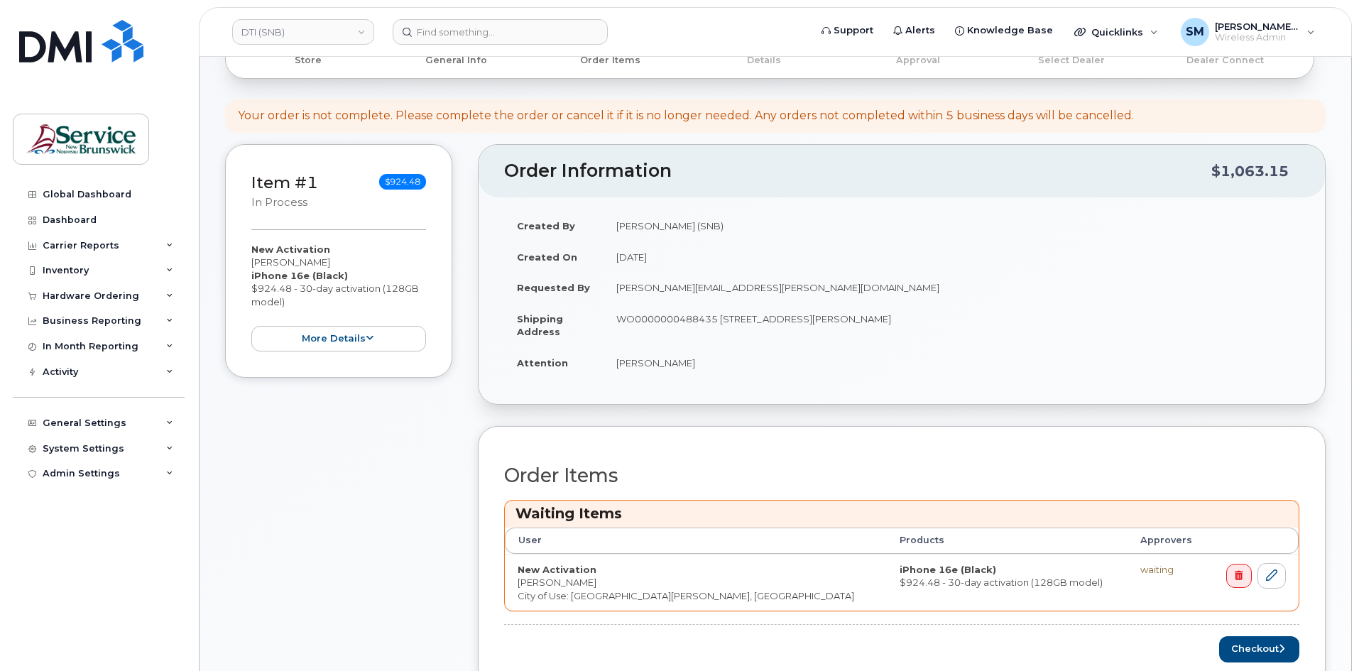
scroll to position [284, 0]
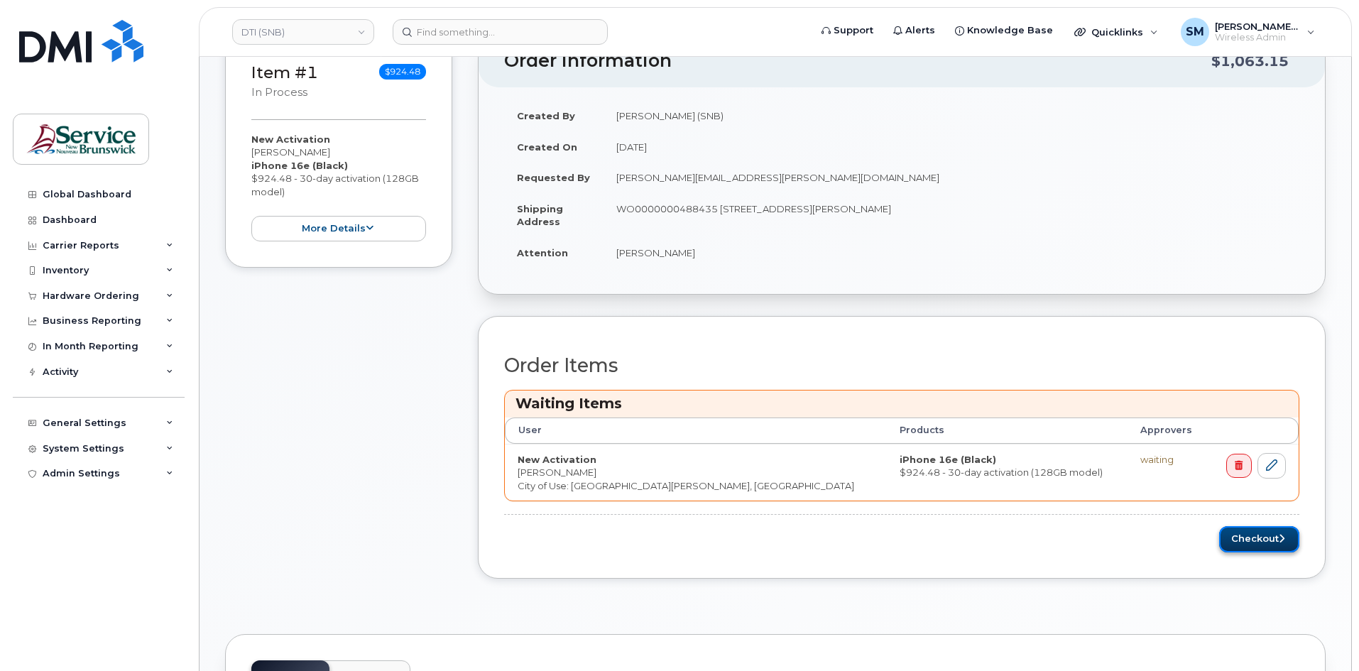
click at [1269, 544] on button "Checkout" at bounding box center [1259, 539] width 80 height 26
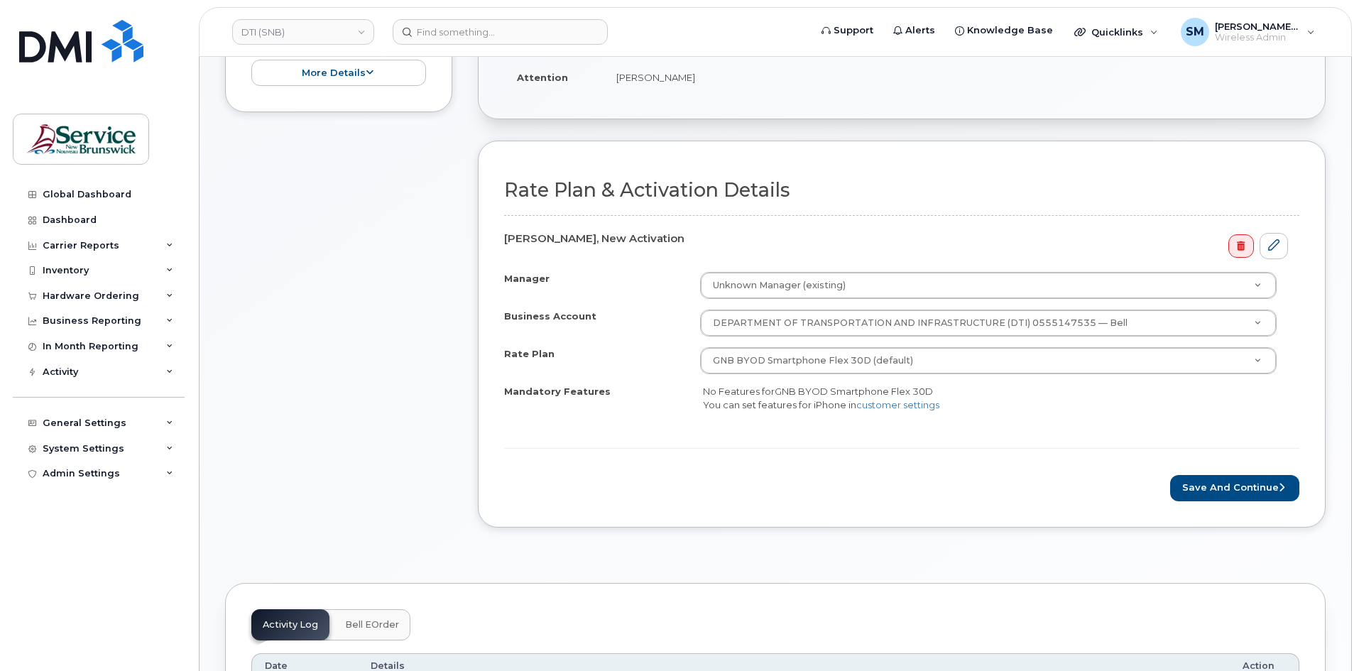
scroll to position [355, 0]
click at [1256, 480] on button "Save and Continue" at bounding box center [1234, 487] width 129 height 26
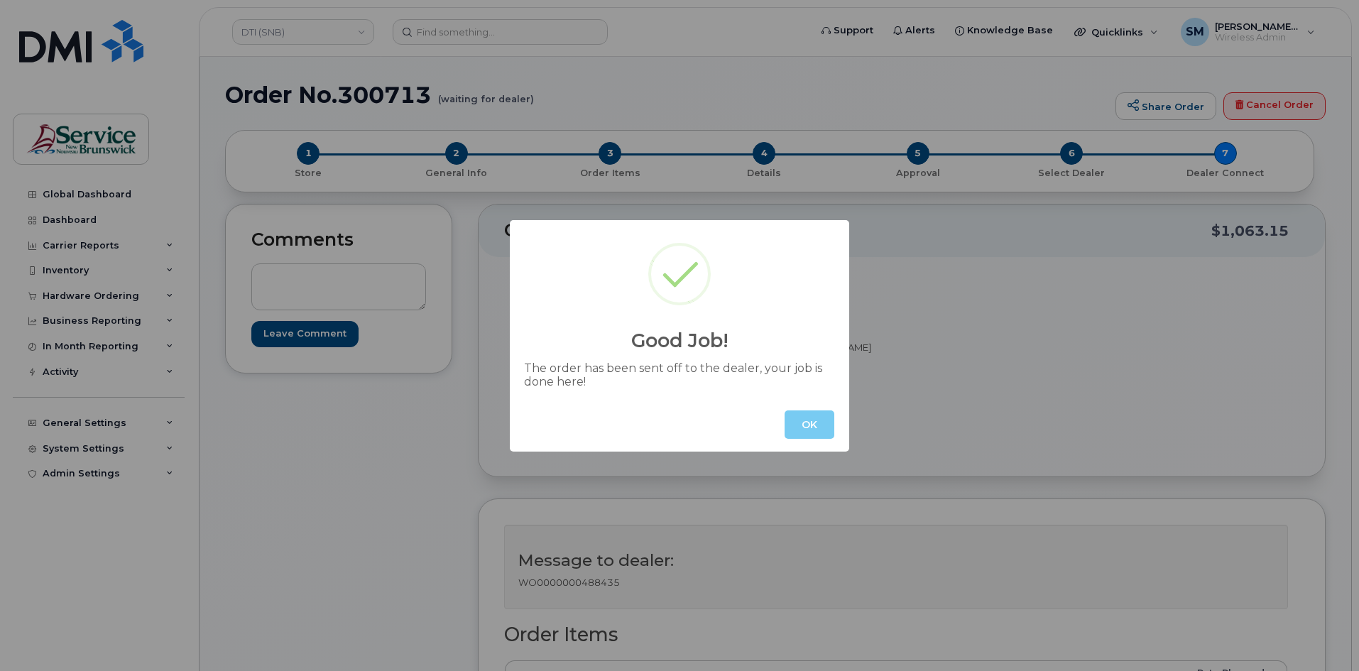
click at [810, 411] on button "OK" at bounding box center [810, 425] width 50 height 28
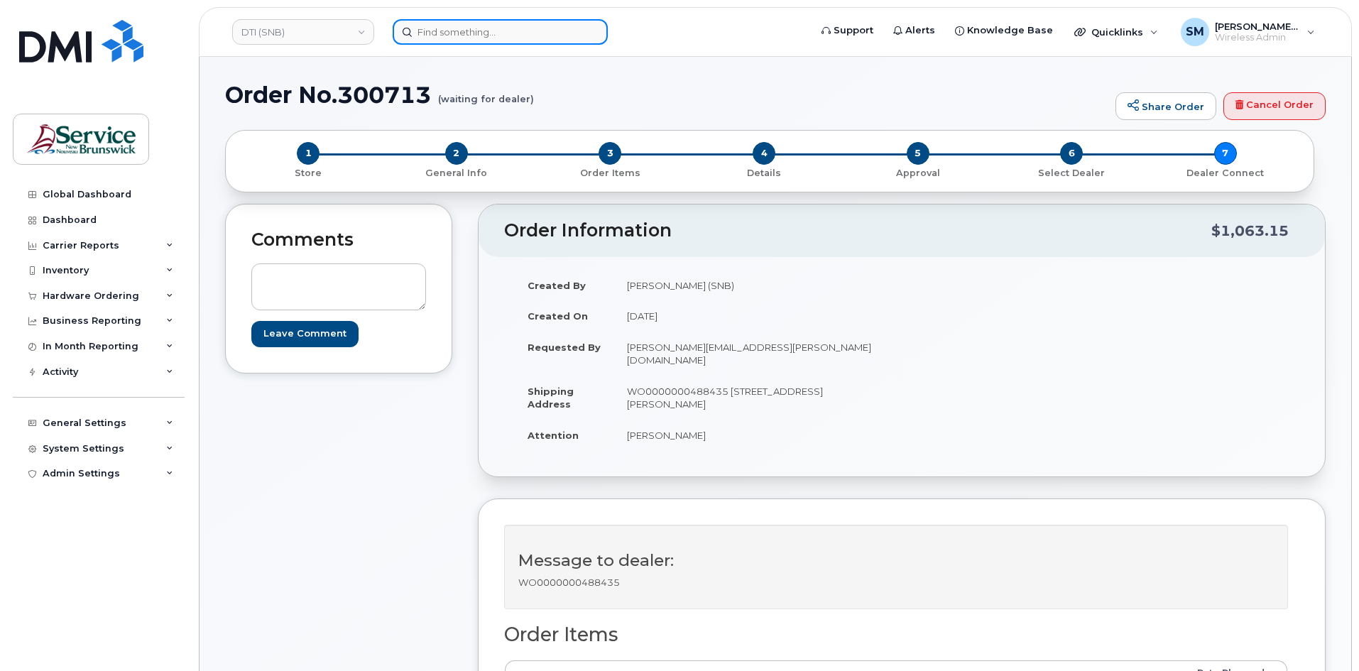
click at [469, 33] on input at bounding box center [500, 32] width 215 height 26
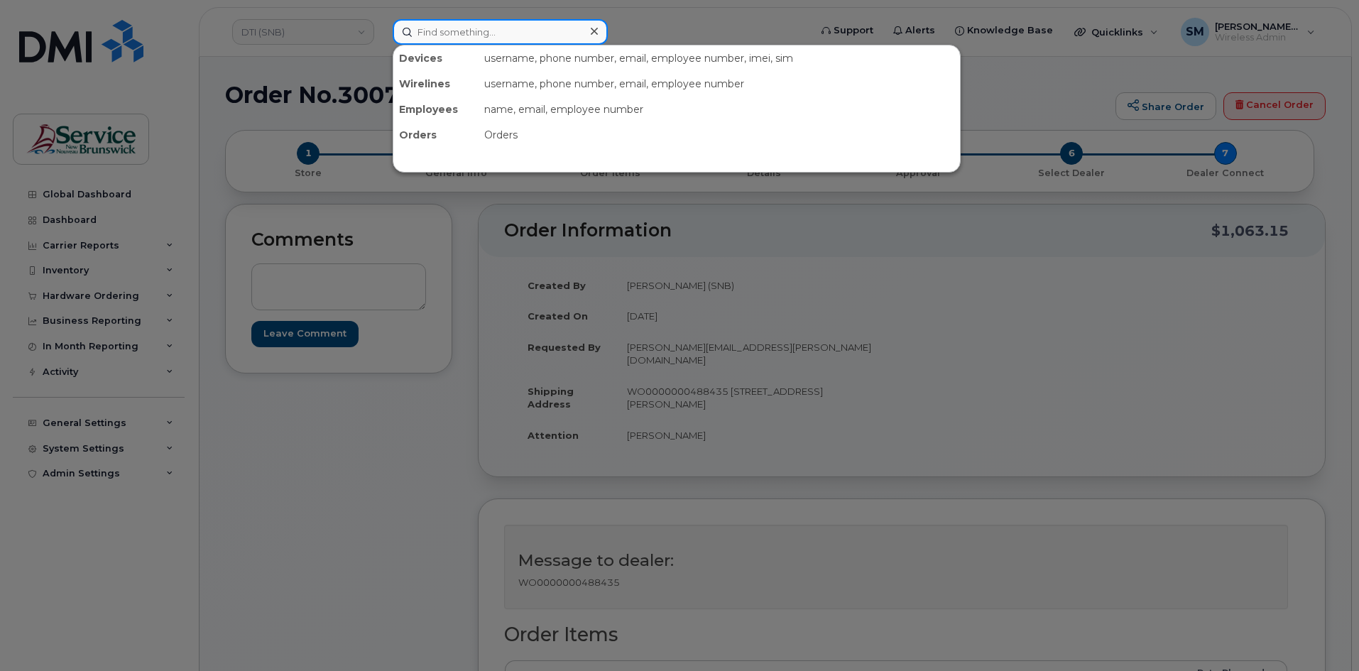
paste input "2982124"
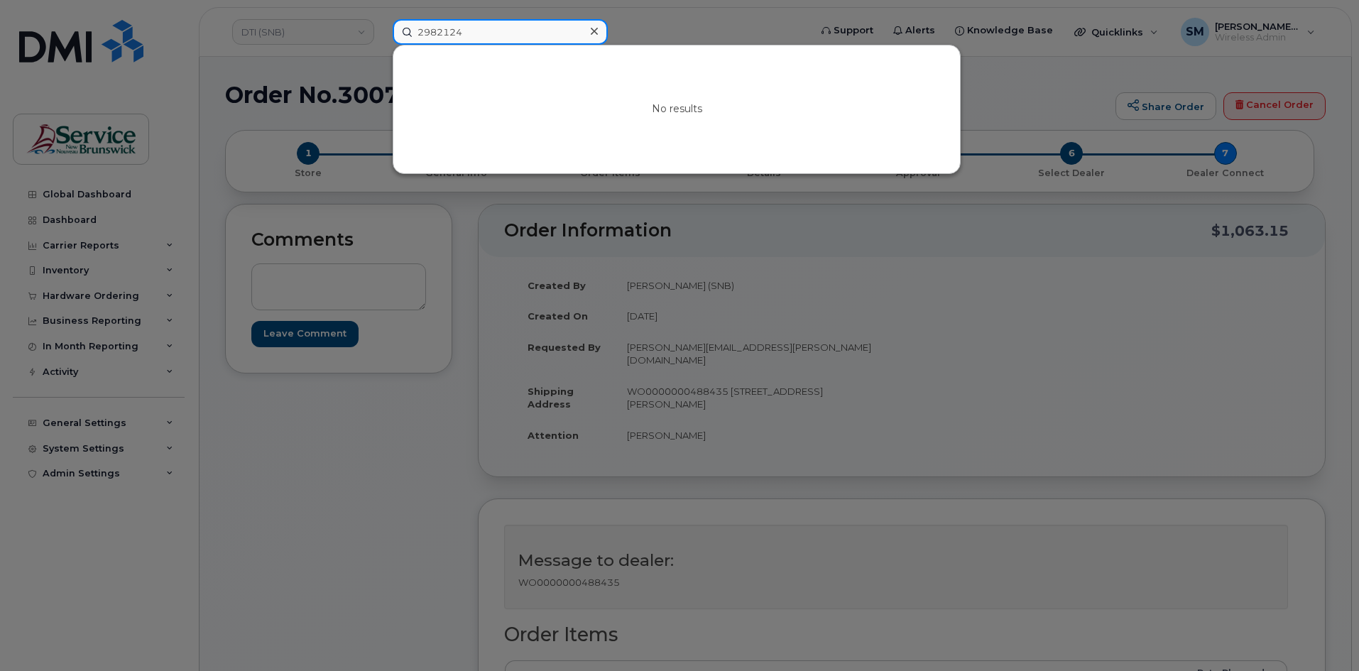
type input "2982124"
drag, startPoint x: 973, startPoint y: 286, endPoint x: 1025, endPoint y: 273, distance: 53.4
click at [973, 286] on div at bounding box center [679, 335] width 1359 height 671
